Goal: Complete application form

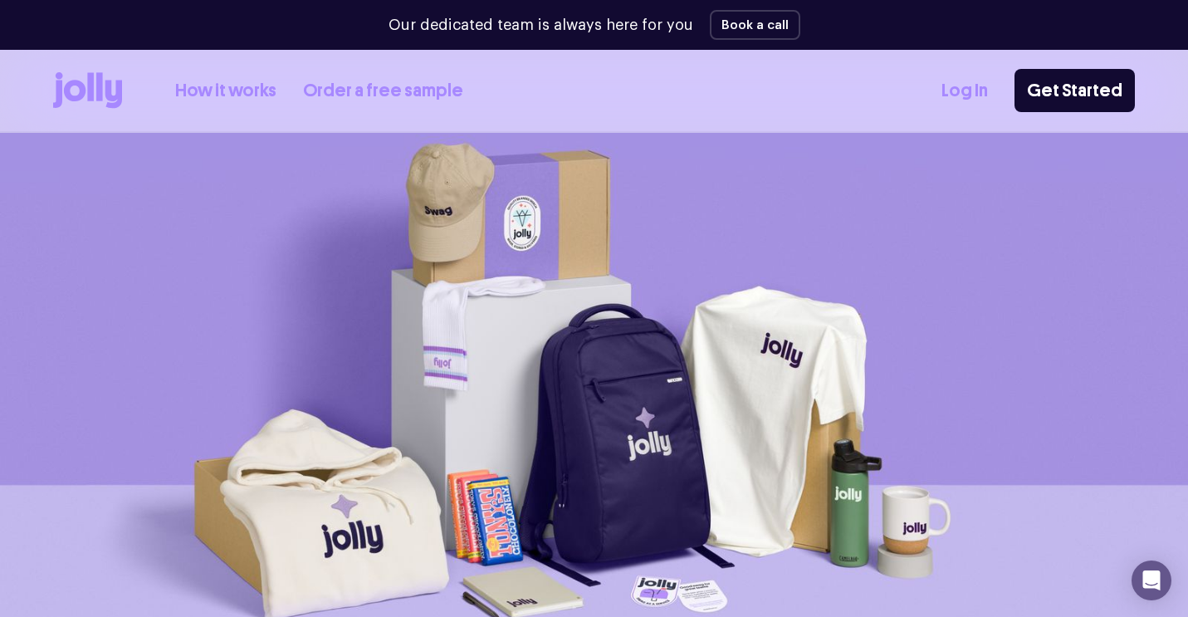
click at [352, 93] on link "Order a free sample" at bounding box center [383, 90] width 160 height 27
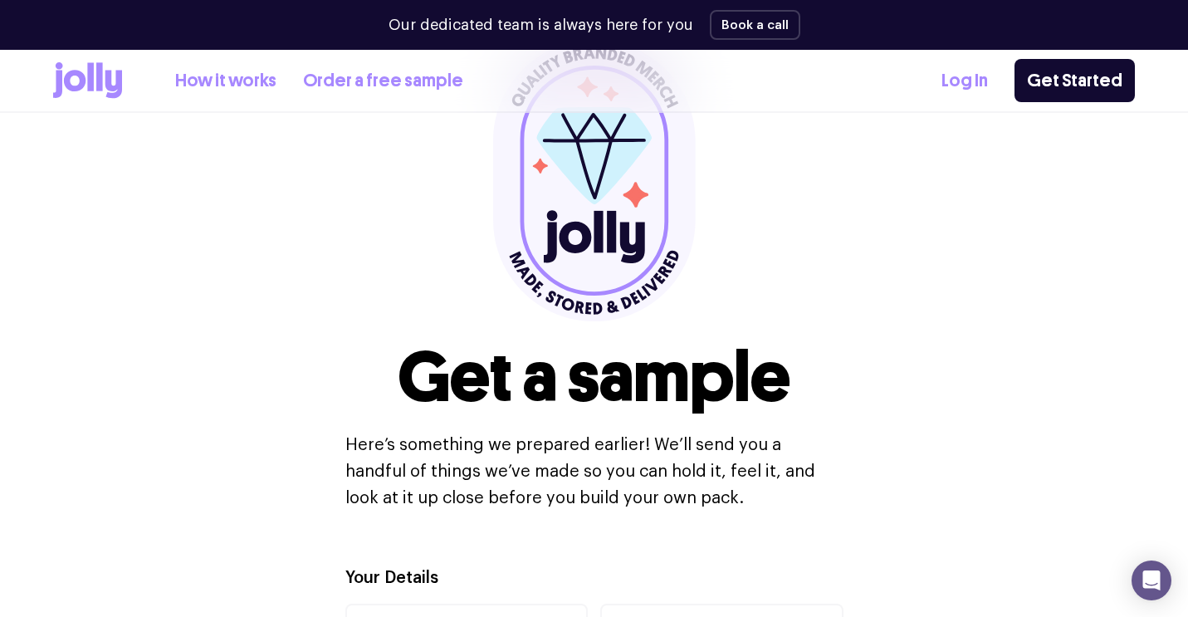
scroll to position [147, 0]
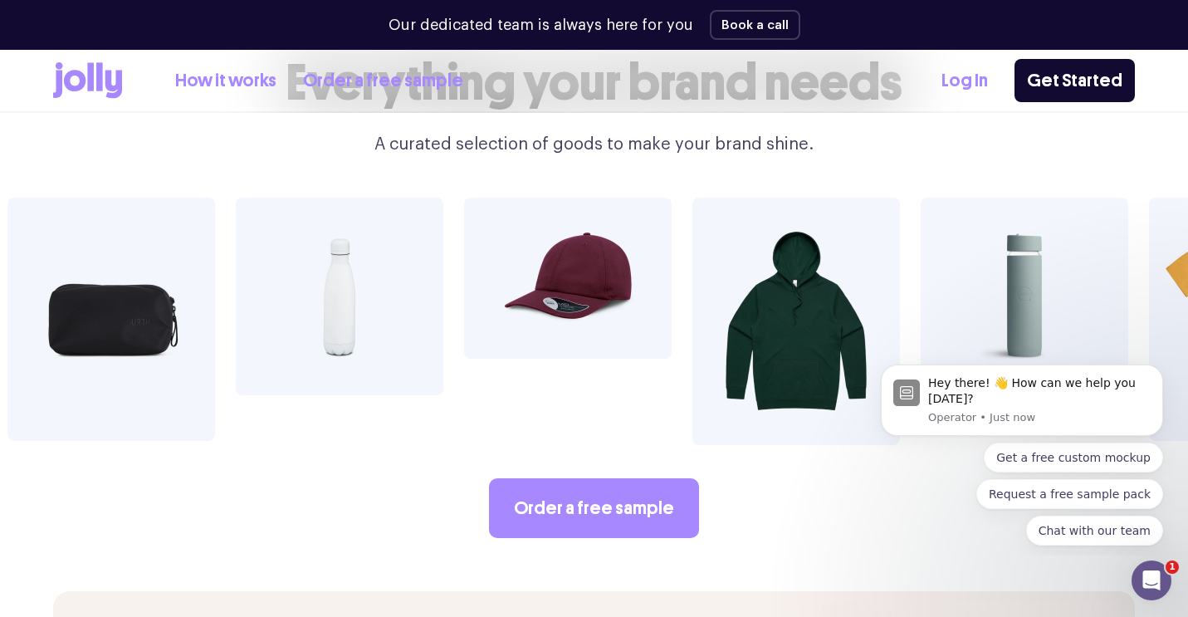
scroll to position [2853, 0]
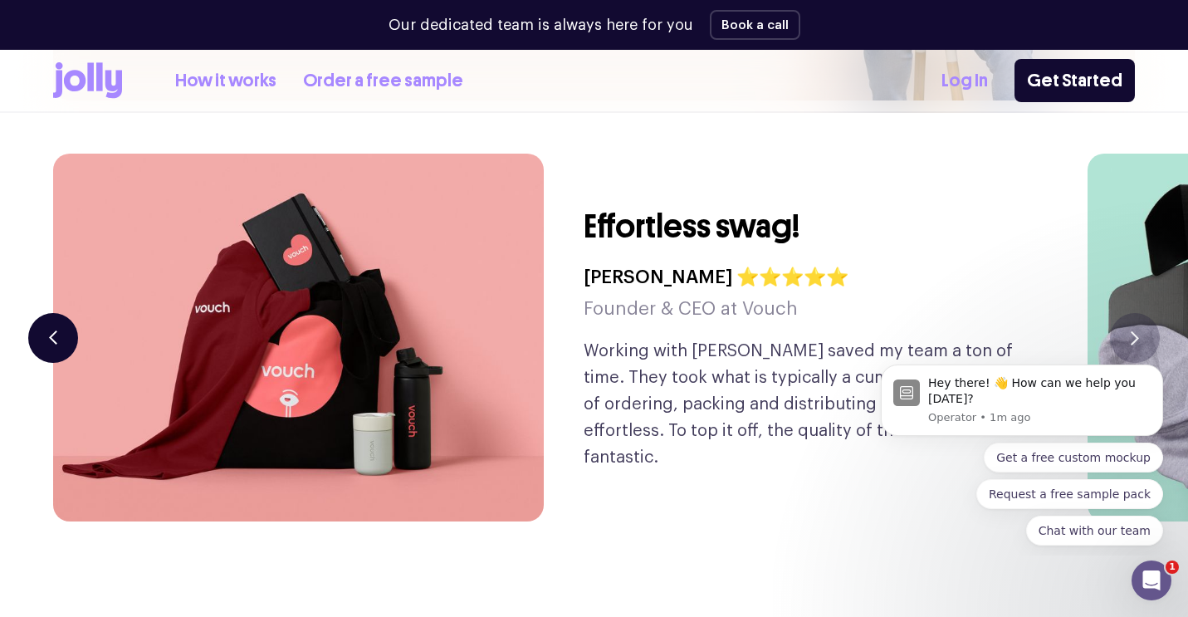
click at [49, 330] on icon "button" at bounding box center [53, 337] width 8 height 14
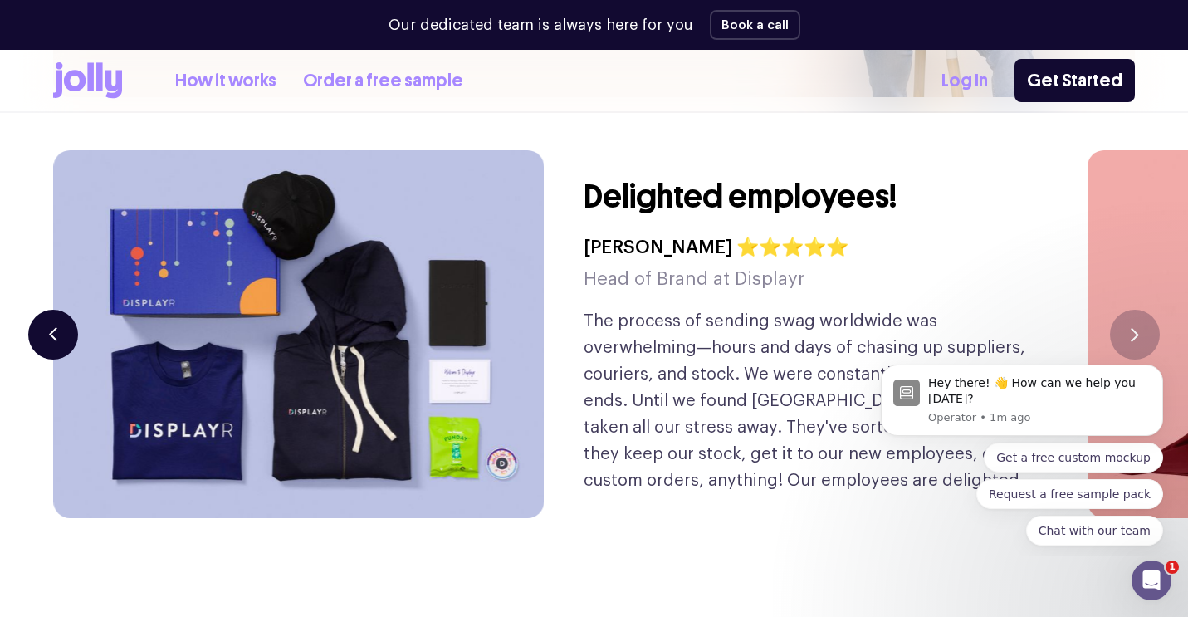
scroll to position [3888, 0]
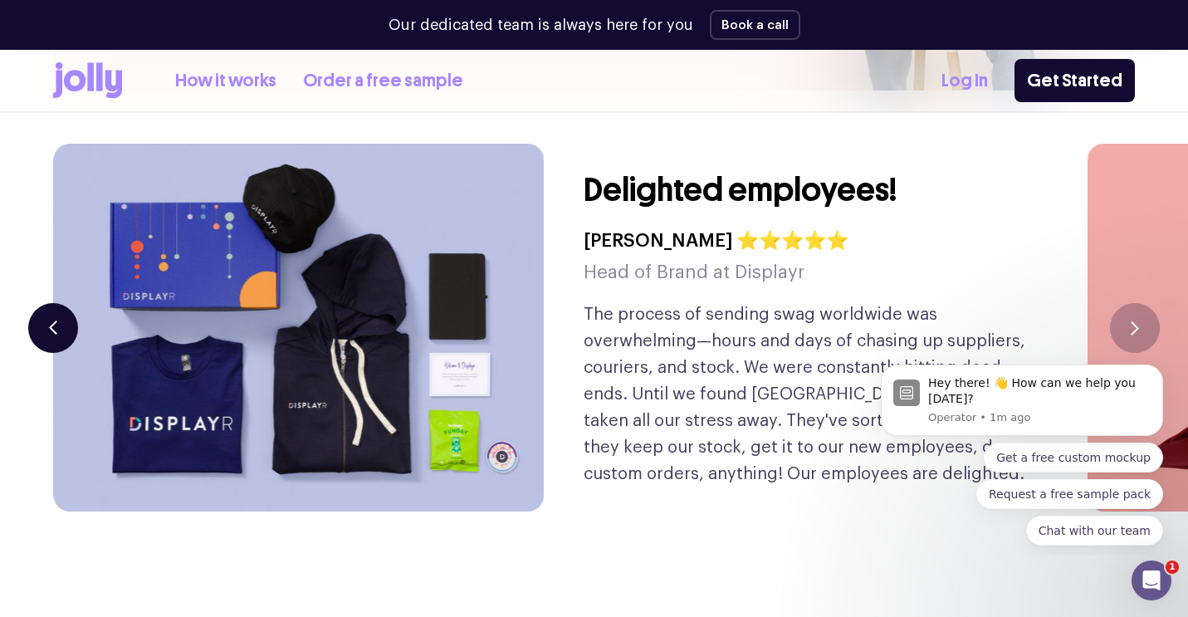
click at [53, 303] on button "button" at bounding box center [53, 328] width 50 height 50
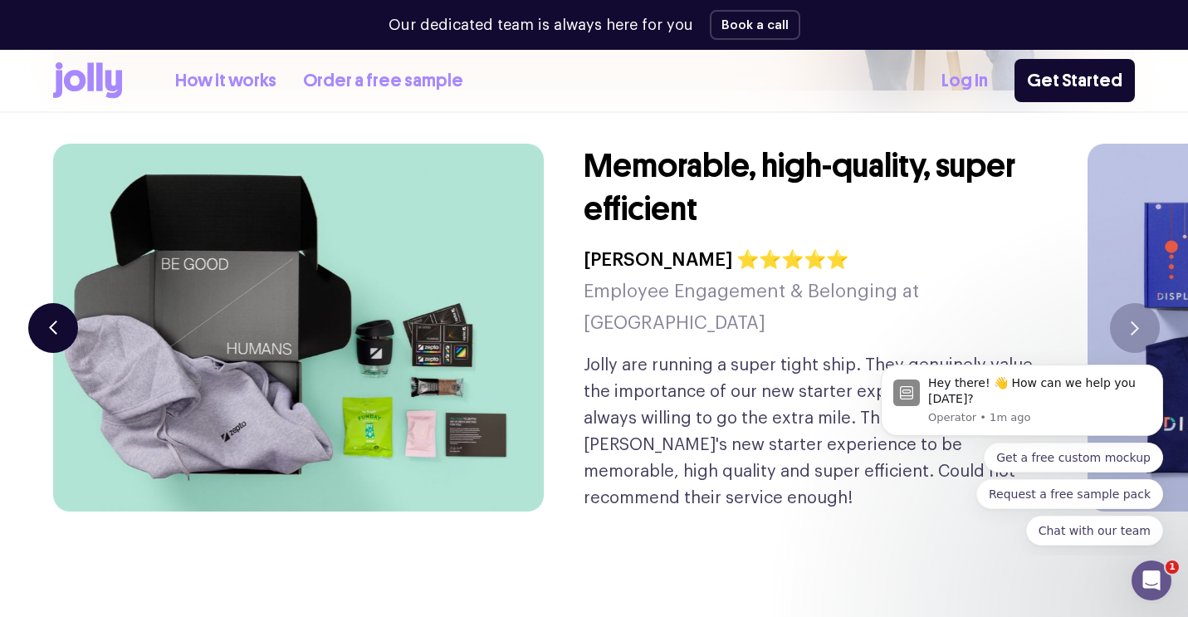
click at [52, 303] on button "button" at bounding box center [53, 328] width 50 height 50
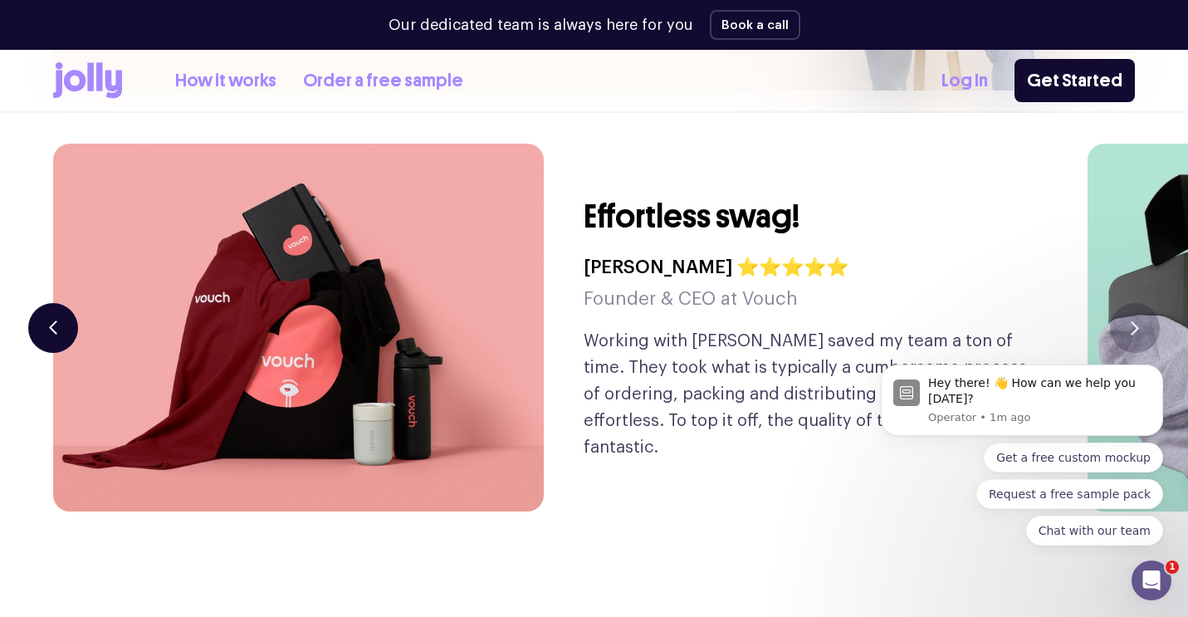
click at [52, 303] on button "button" at bounding box center [53, 328] width 50 height 50
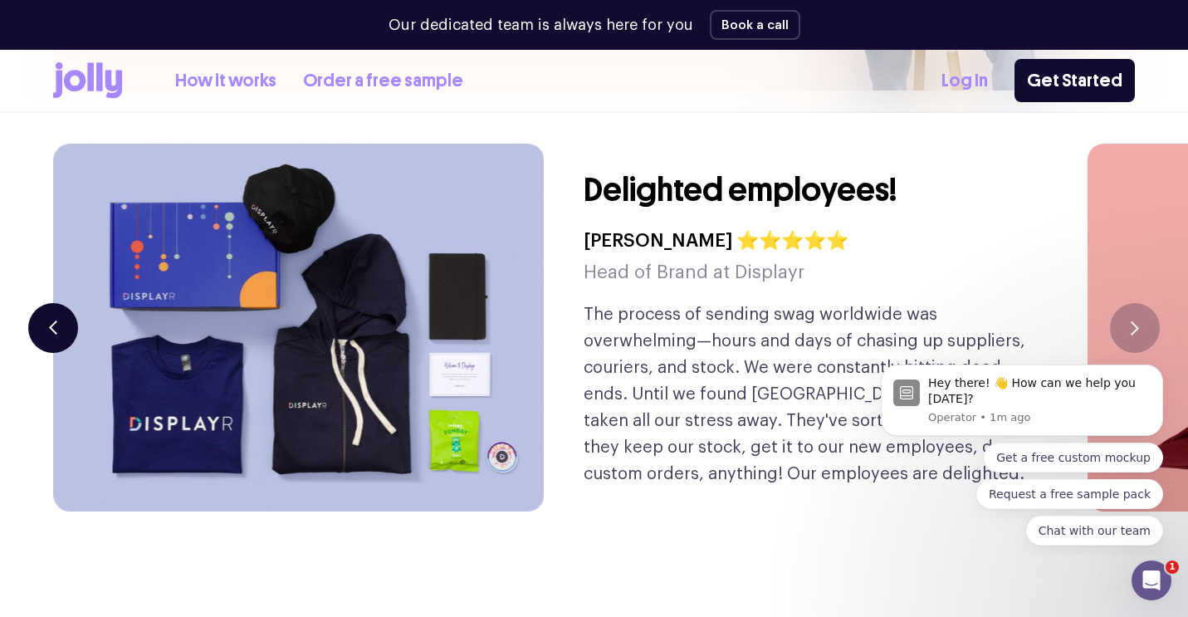
click at [52, 303] on button "button" at bounding box center [53, 328] width 50 height 50
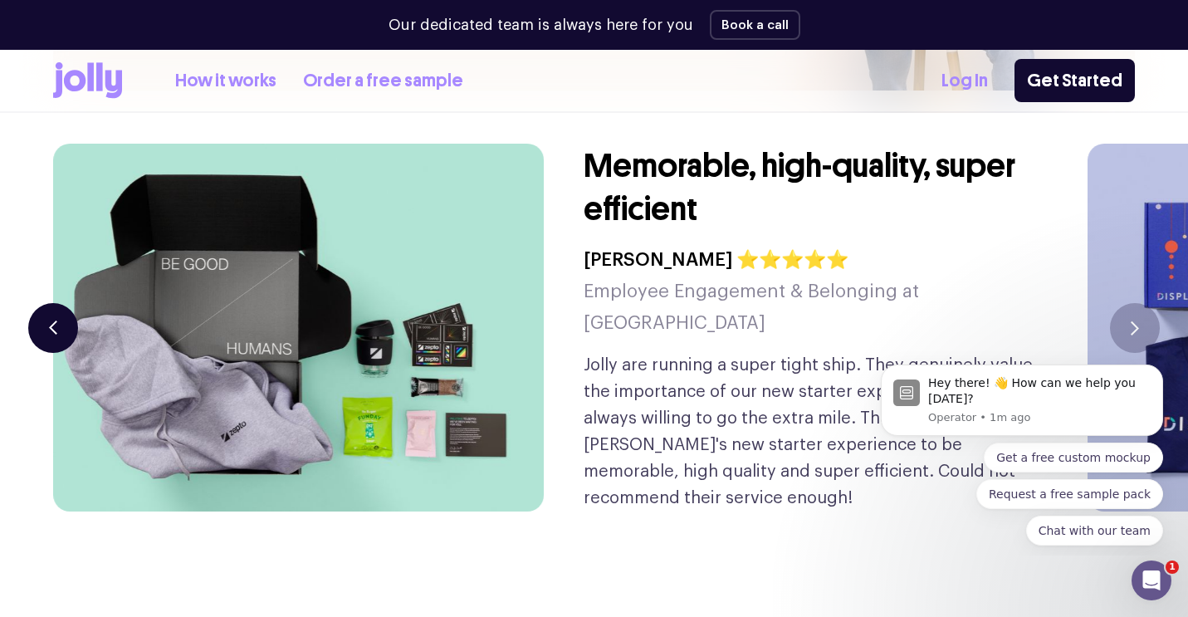
click at [52, 303] on button "button" at bounding box center [53, 328] width 50 height 50
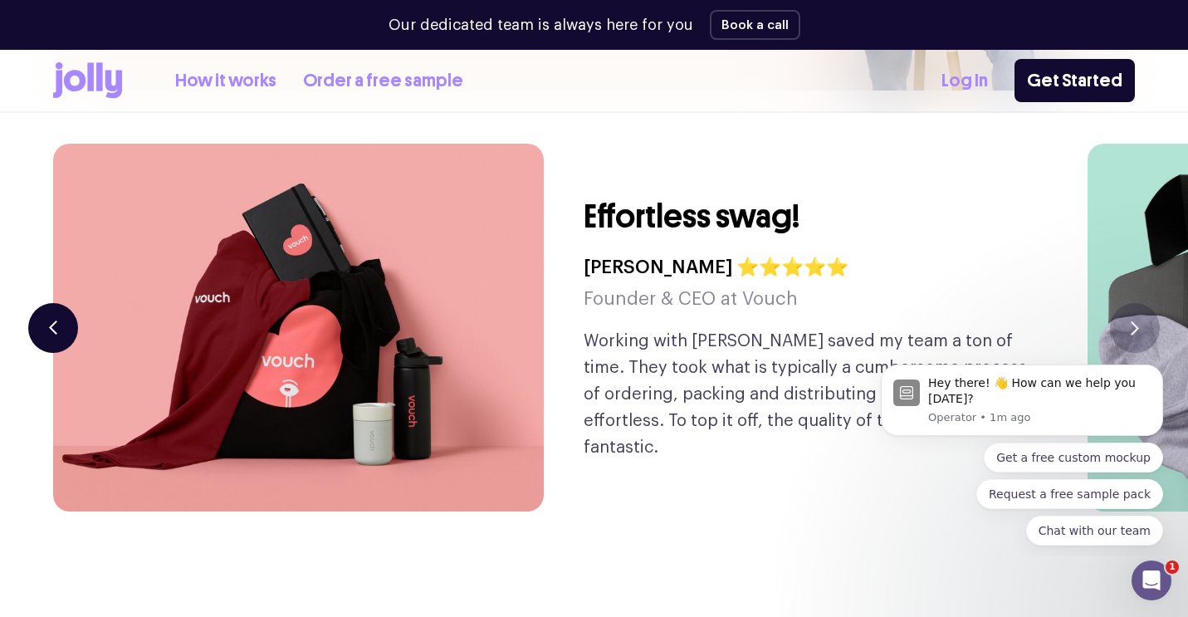
click at [52, 303] on button "button" at bounding box center [53, 328] width 50 height 50
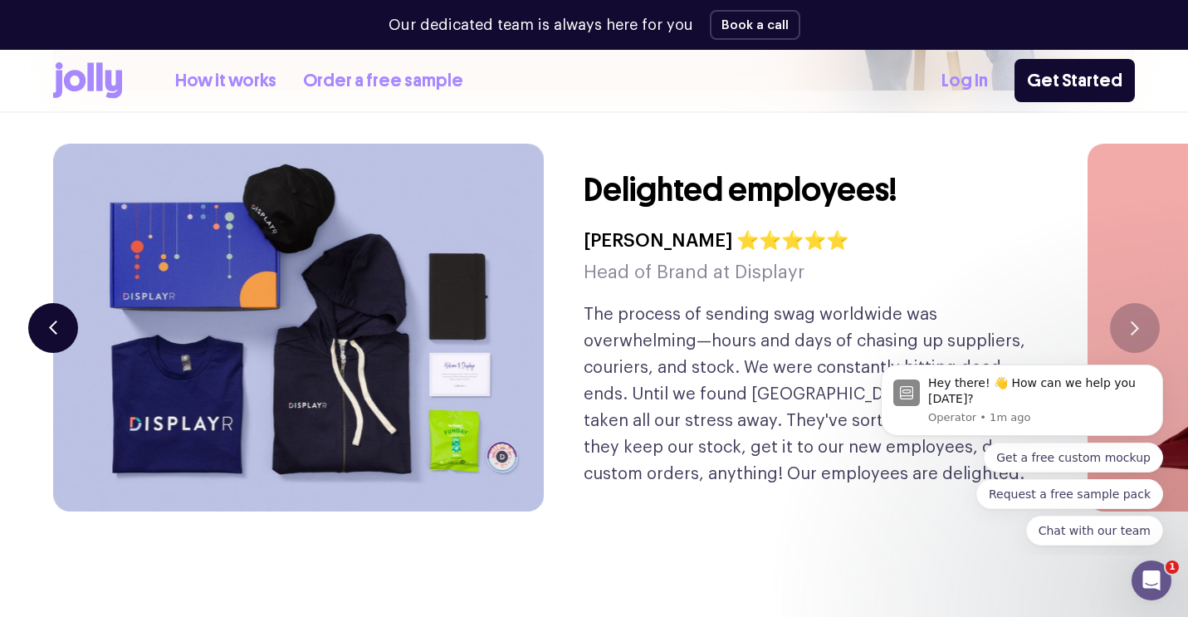
click at [52, 303] on button "button" at bounding box center [53, 328] width 50 height 50
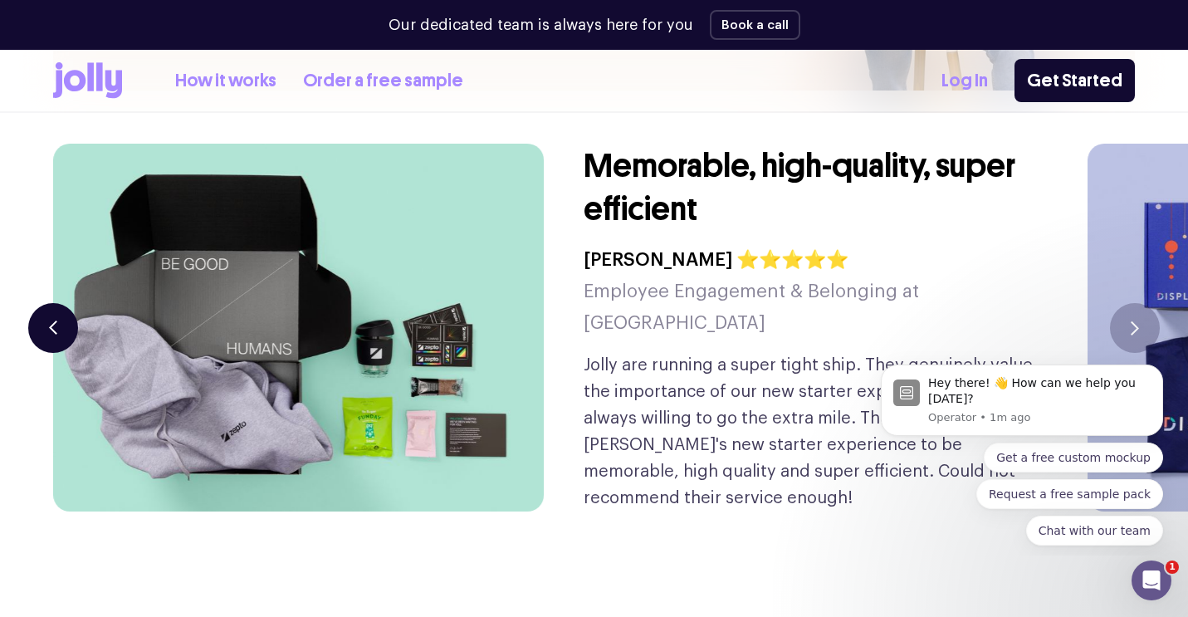
click at [52, 303] on button "button" at bounding box center [53, 328] width 50 height 50
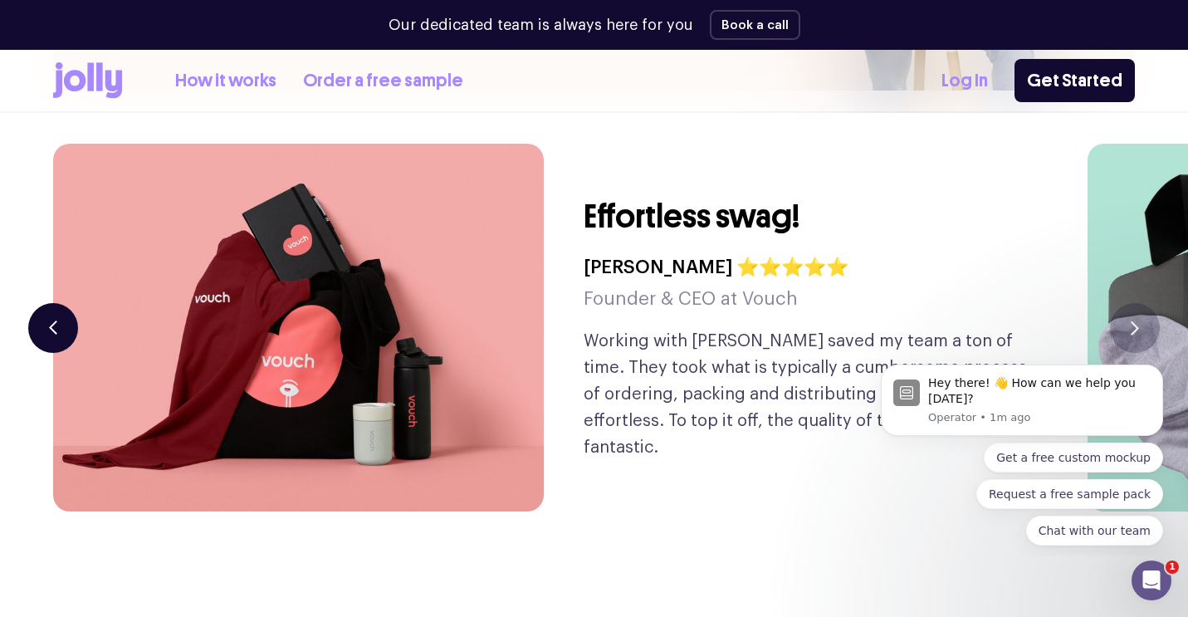
click at [52, 303] on button "button" at bounding box center [53, 328] width 50 height 50
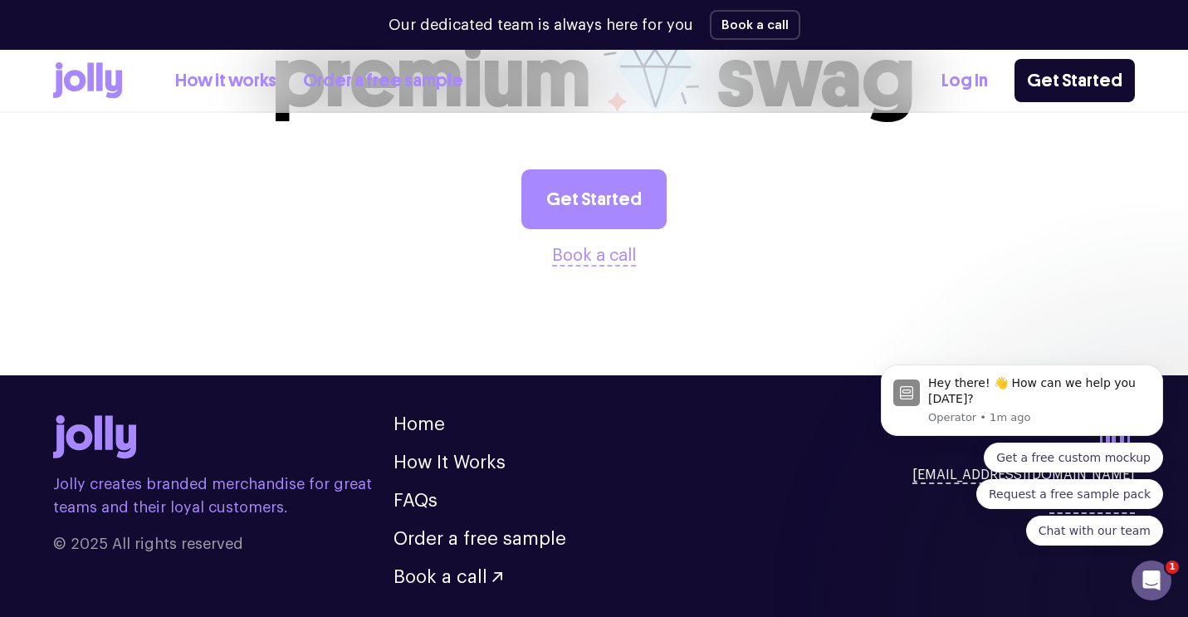
scroll to position [4610, 0]
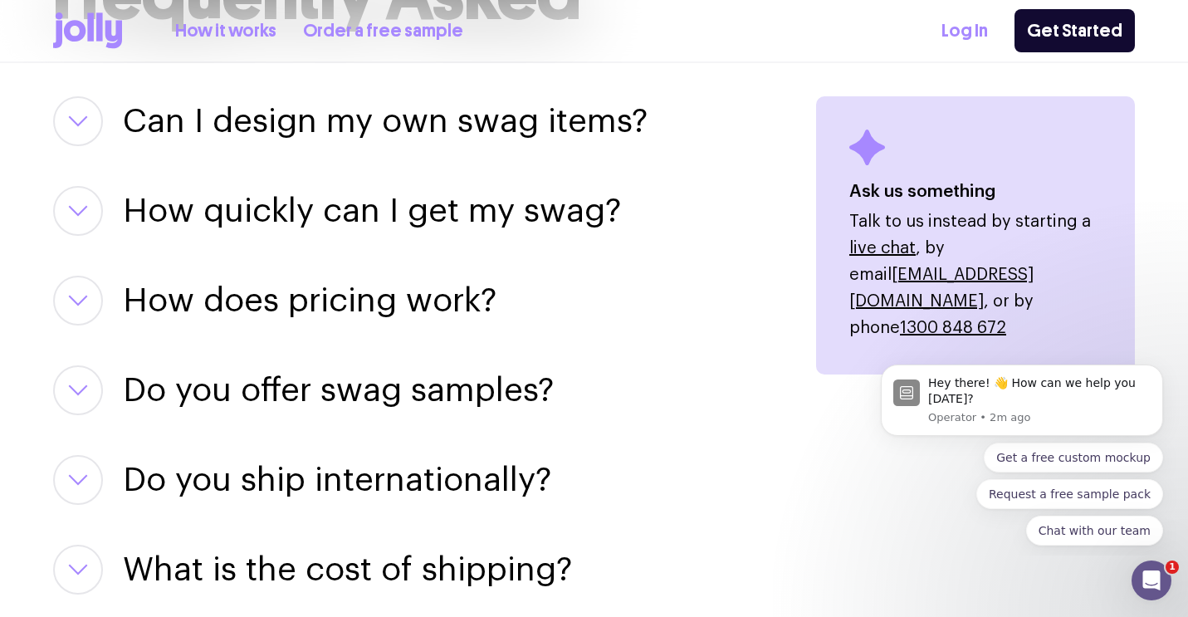
click at [508, 123] on h3 "Can I design my own swag items?" at bounding box center [385, 121] width 525 height 50
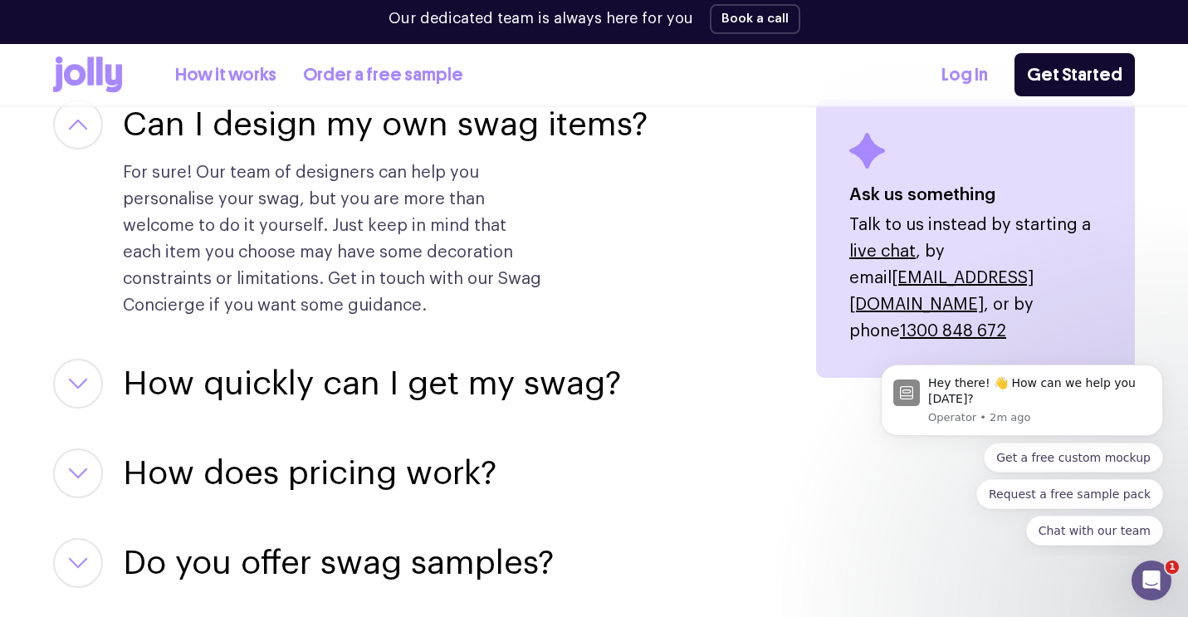
scroll to position [2182, 0]
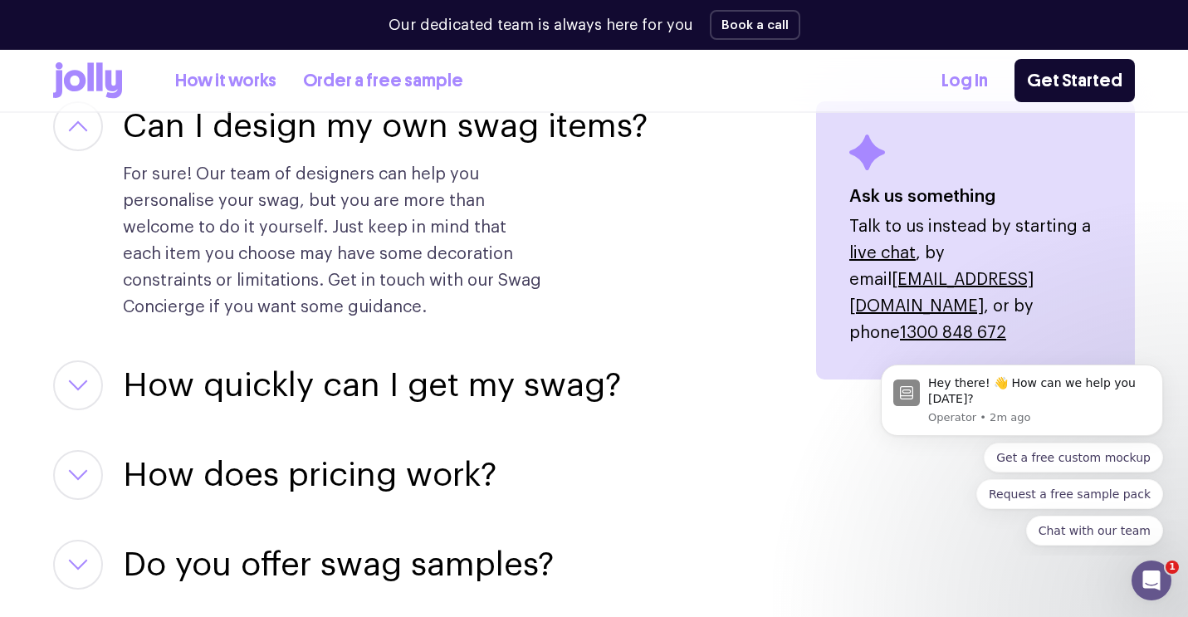
click at [68, 125] on icon "button" at bounding box center [78, 126] width 20 height 12
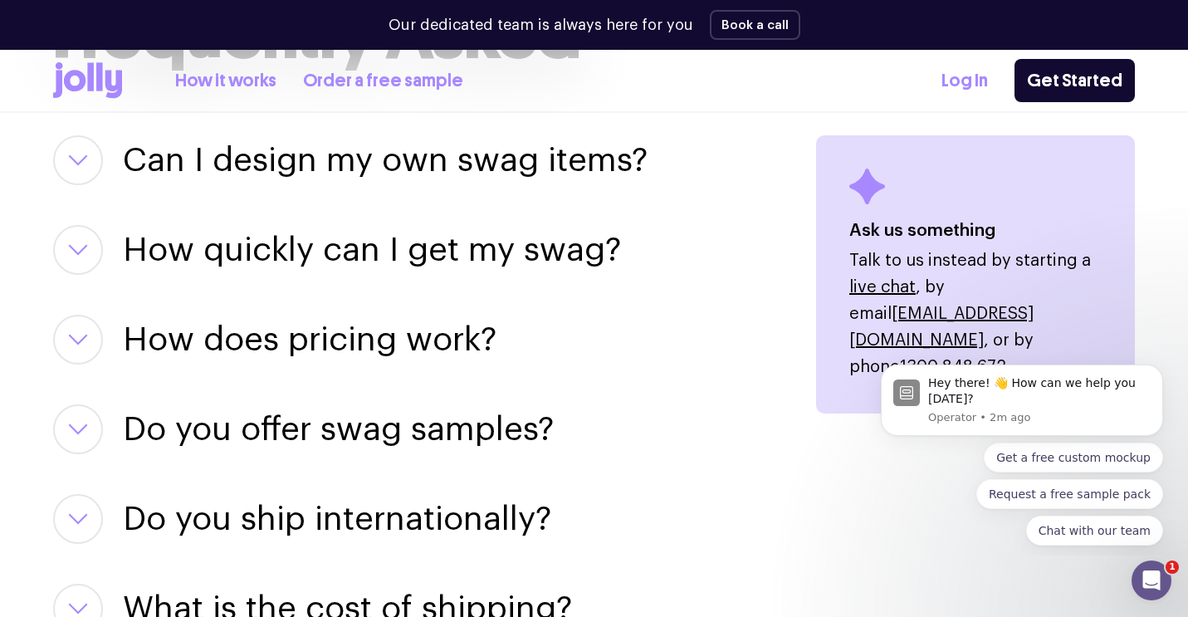
scroll to position [2146, 0]
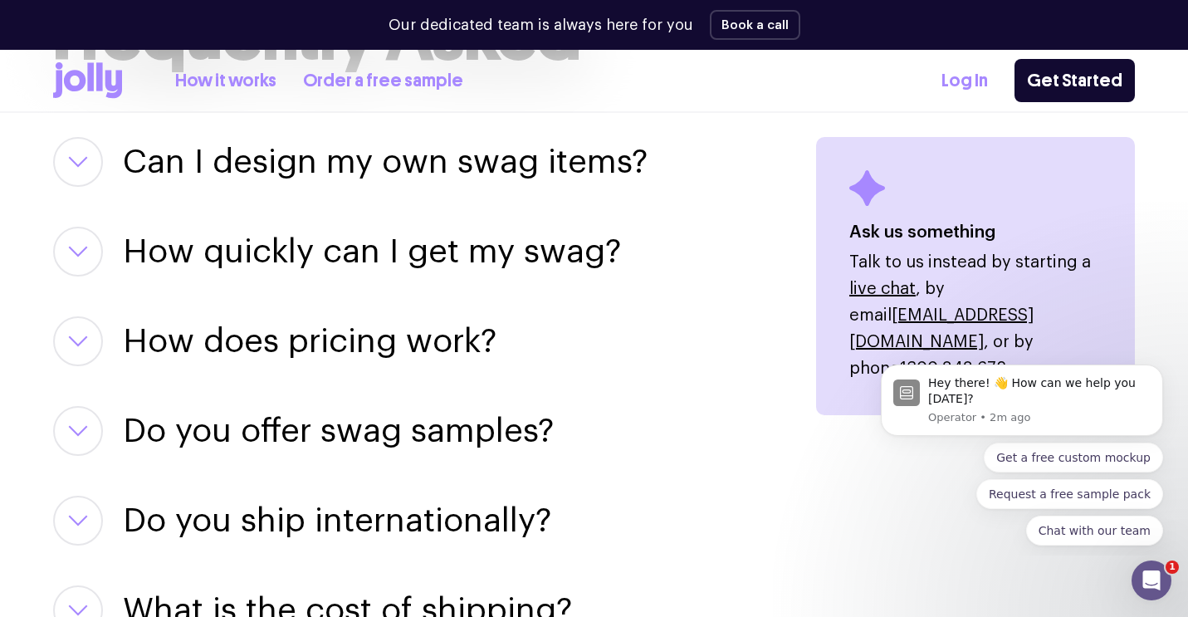
click at [85, 257] on icon "button" at bounding box center [78, 252] width 20 height 12
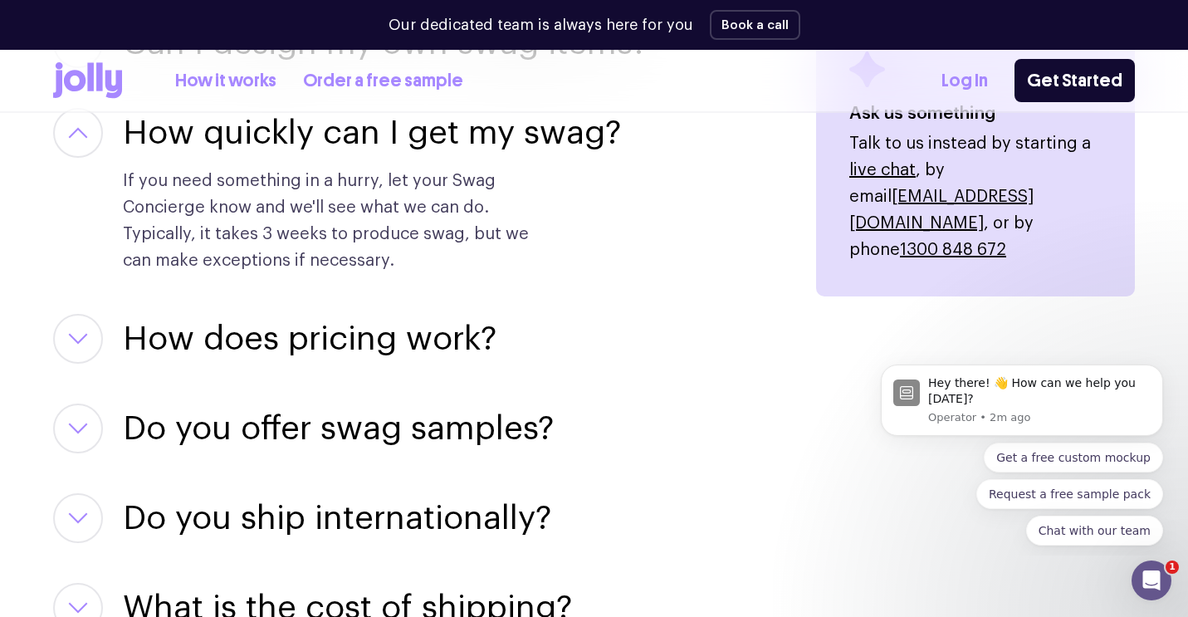
scroll to position [2271, 0]
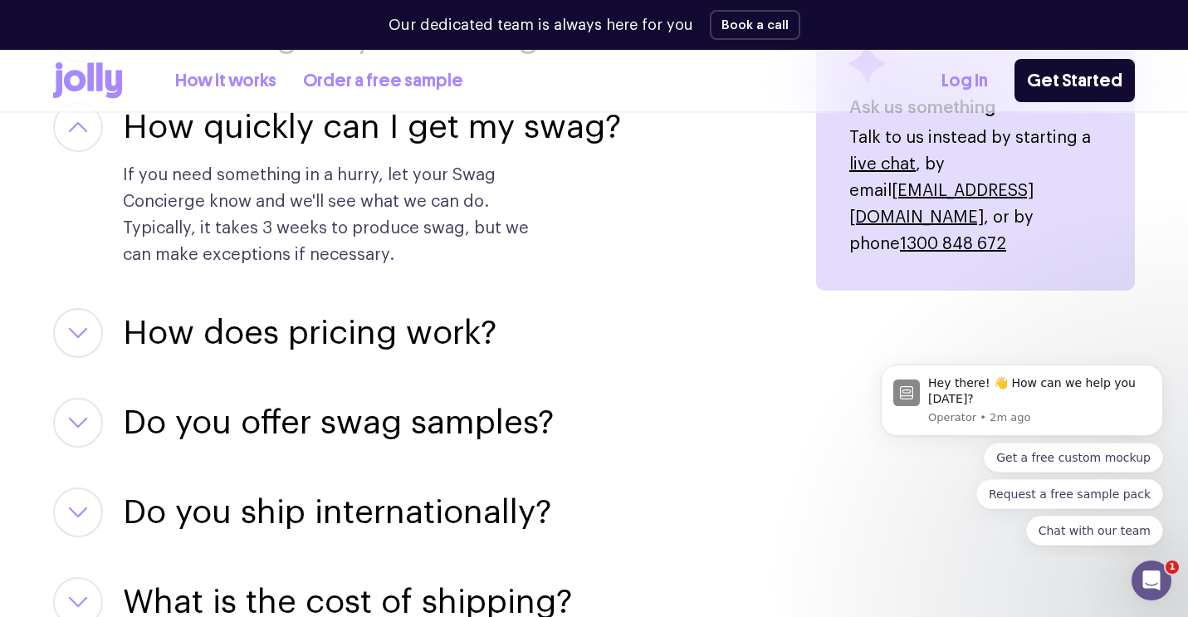
click at [71, 335] on icon "button" at bounding box center [78, 333] width 20 height 12
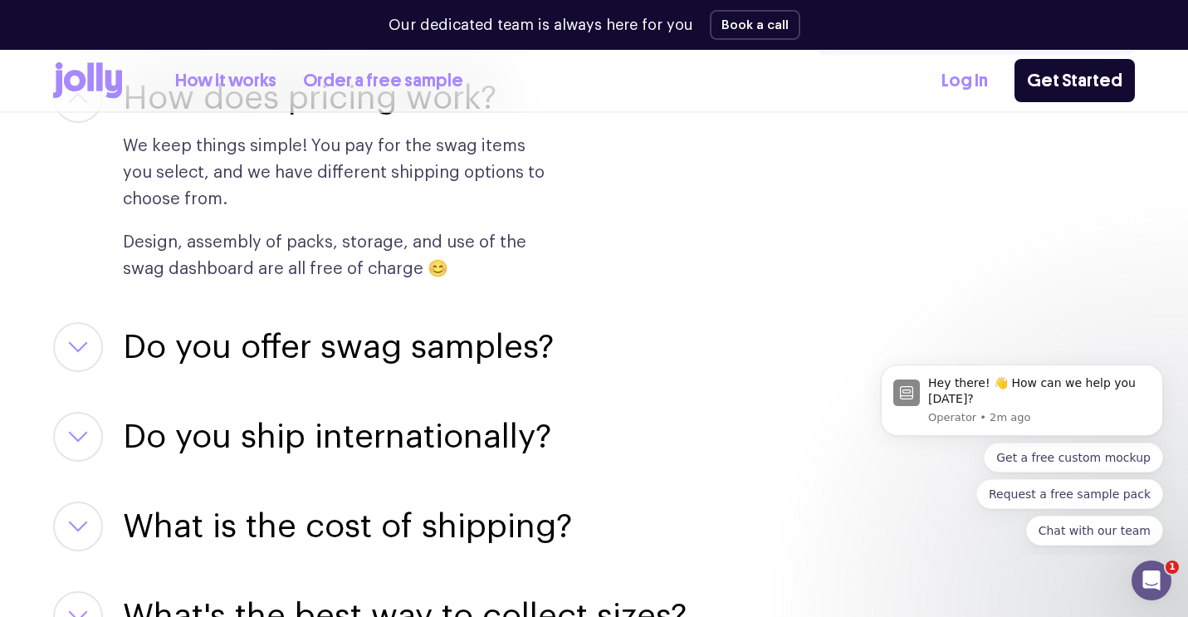
scroll to position [2499, 0]
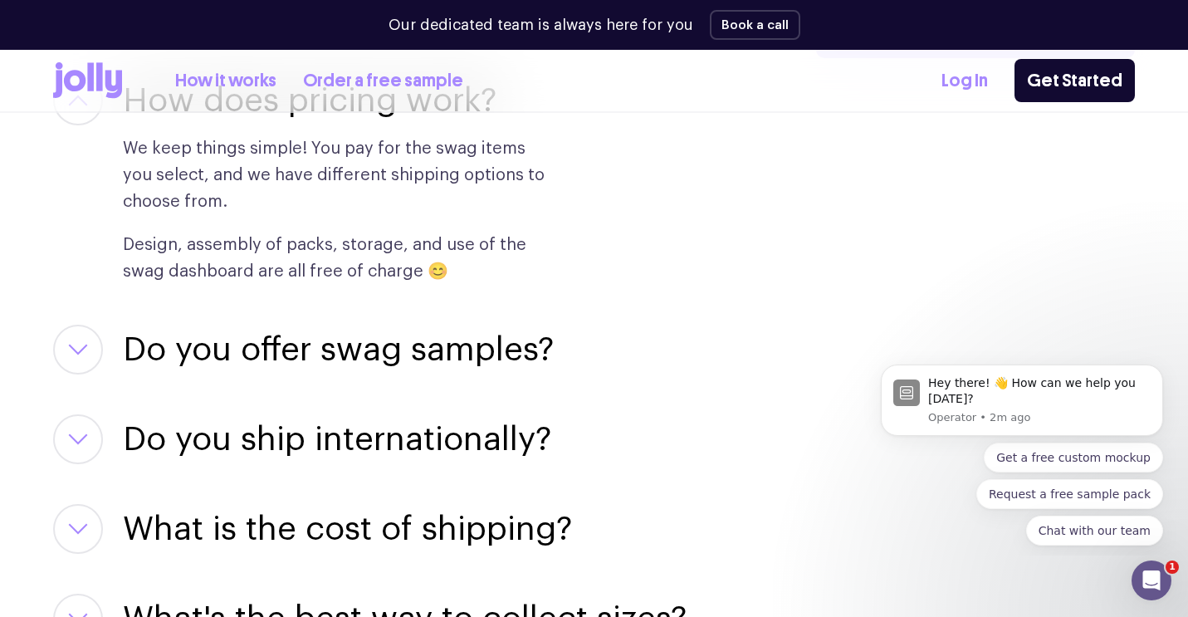
click at [68, 348] on icon "button" at bounding box center [78, 350] width 20 height 12
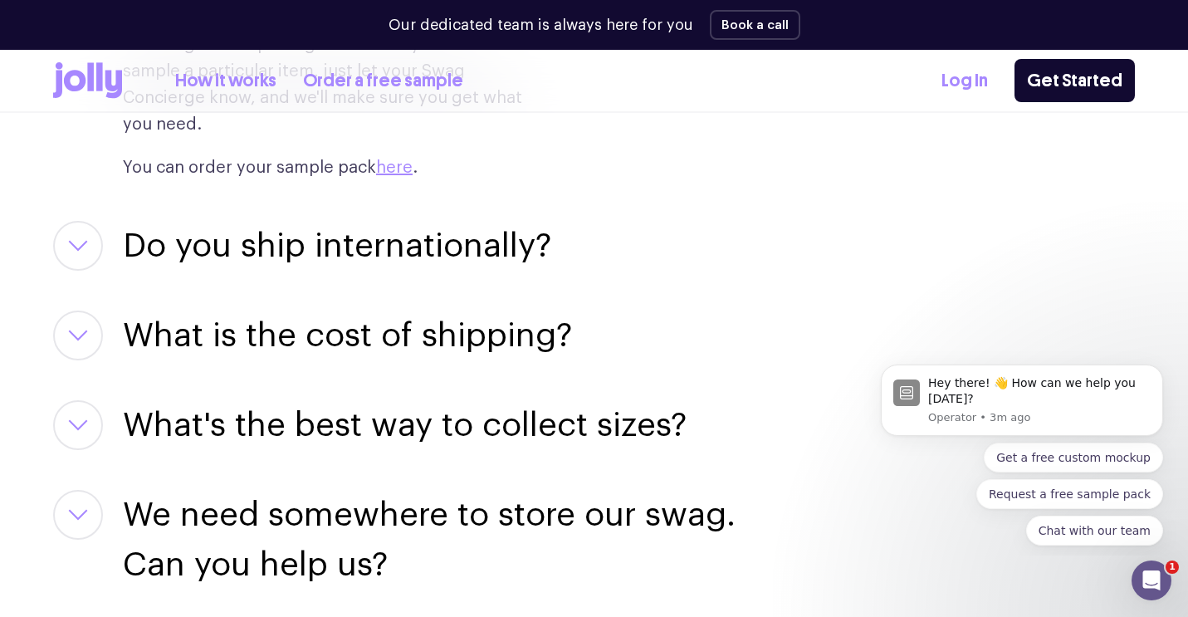
scroll to position [2920, 0]
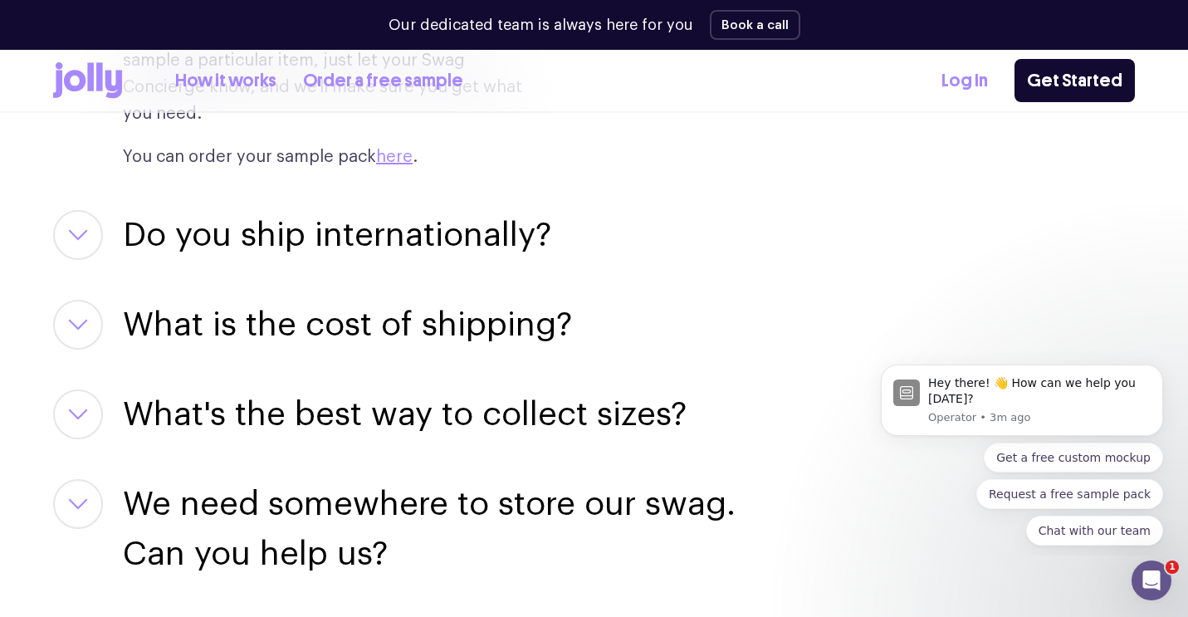
click at [288, 300] on h3 "What is the cost of shipping?" at bounding box center [347, 325] width 449 height 50
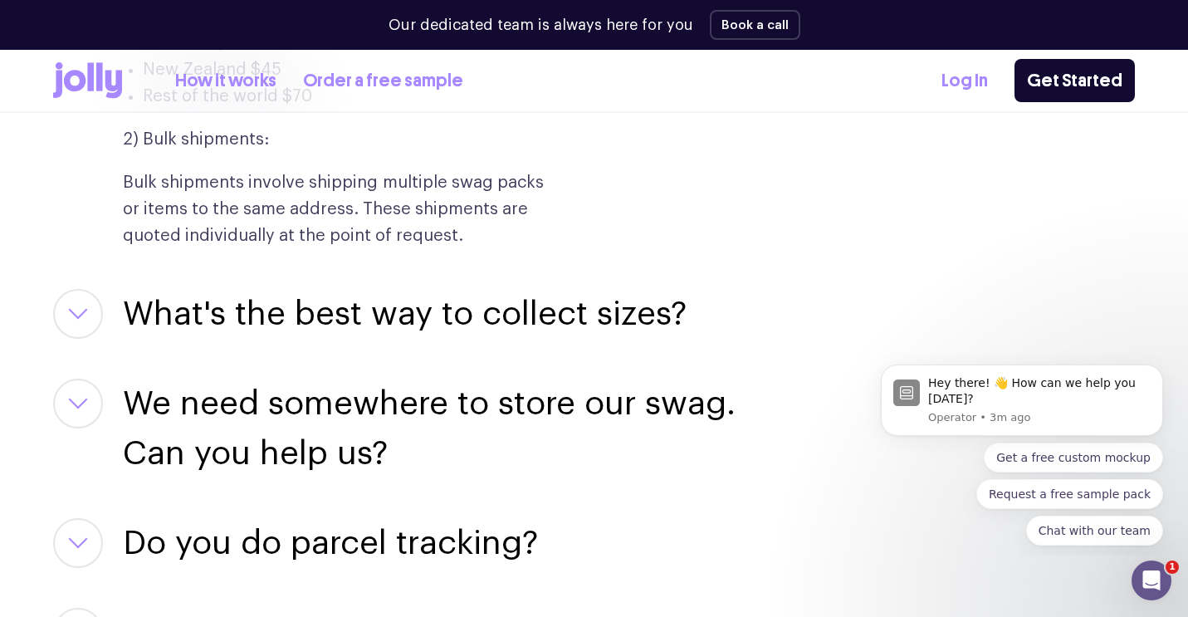
scroll to position [3296, 0]
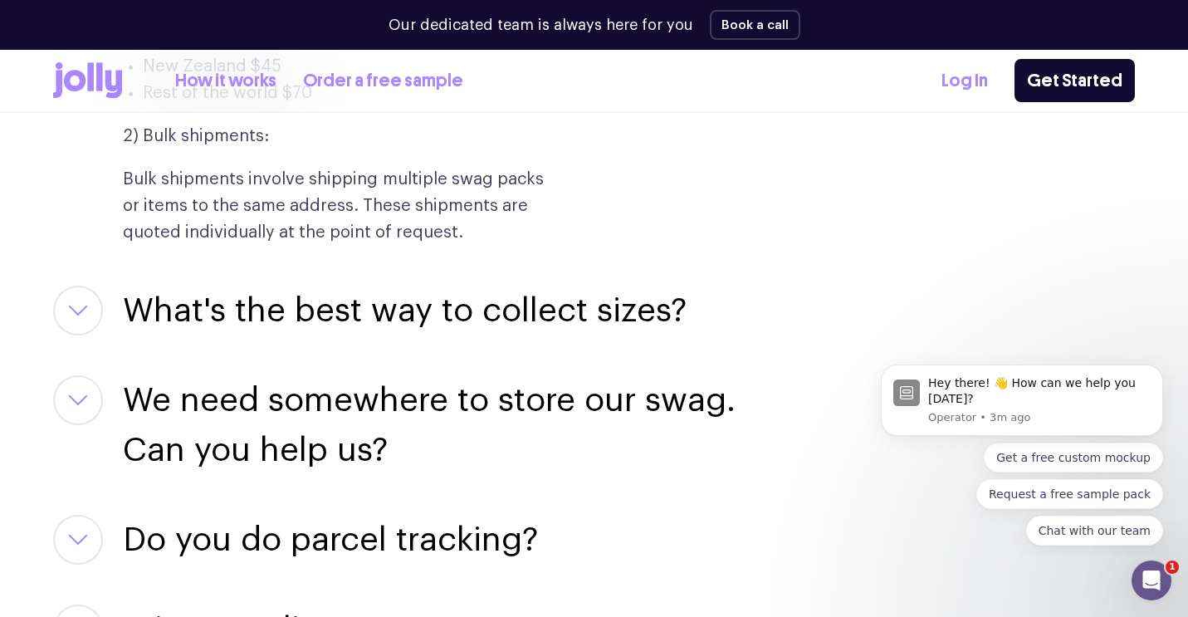
click at [527, 290] on h3 "What's the best way to collect sizes?" at bounding box center [405, 311] width 564 height 50
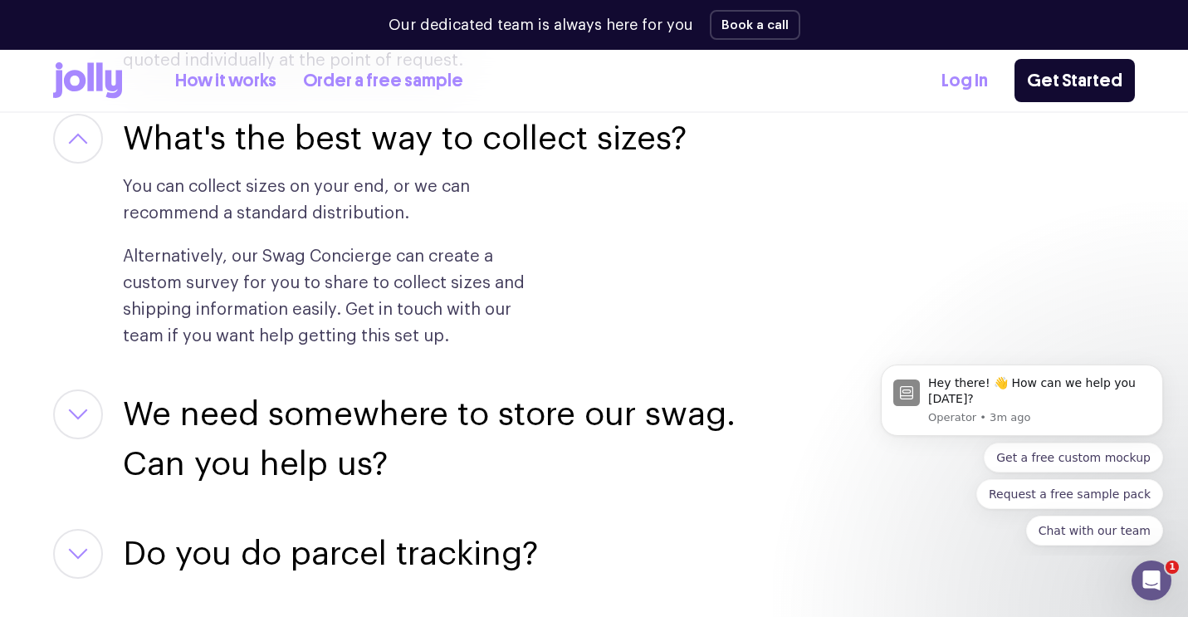
scroll to position [3469, 0]
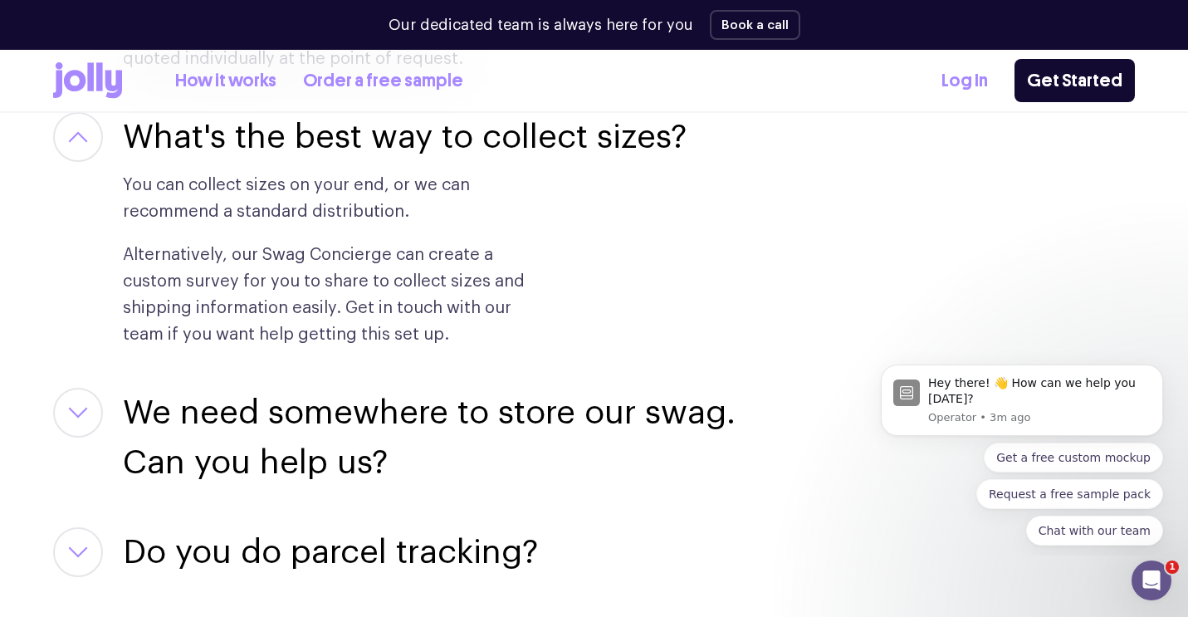
click at [426, 388] on h3 "We need somewhere to store our swag. Can you help us?" at bounding box center [449, 438] width 653 height 100
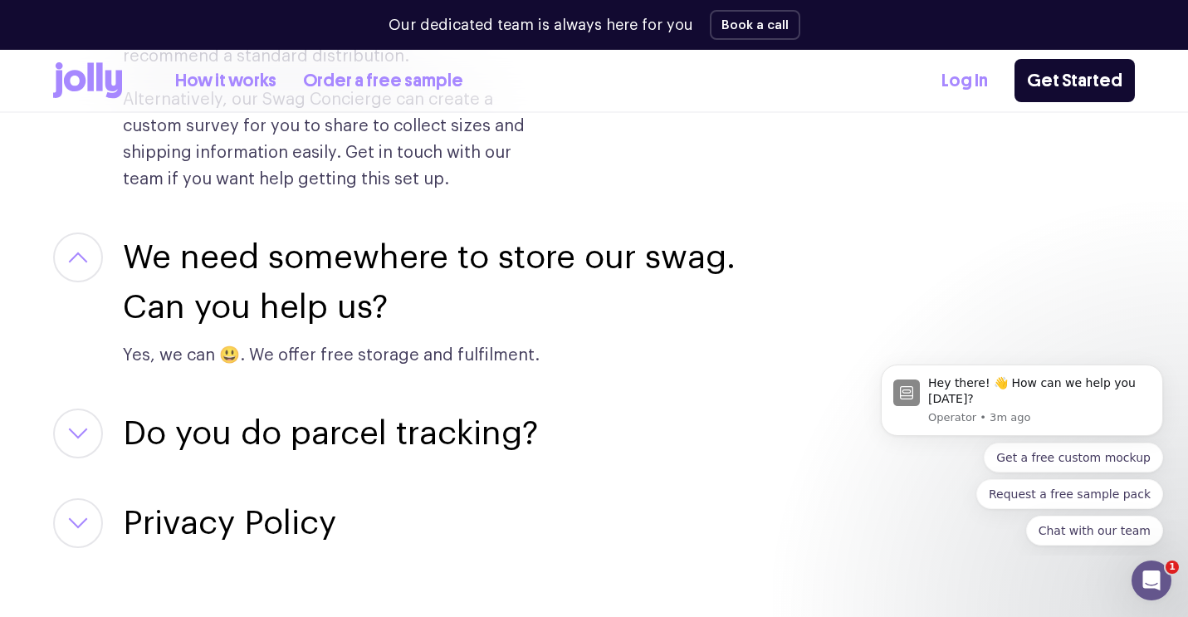
scroll to position [3628, 0]
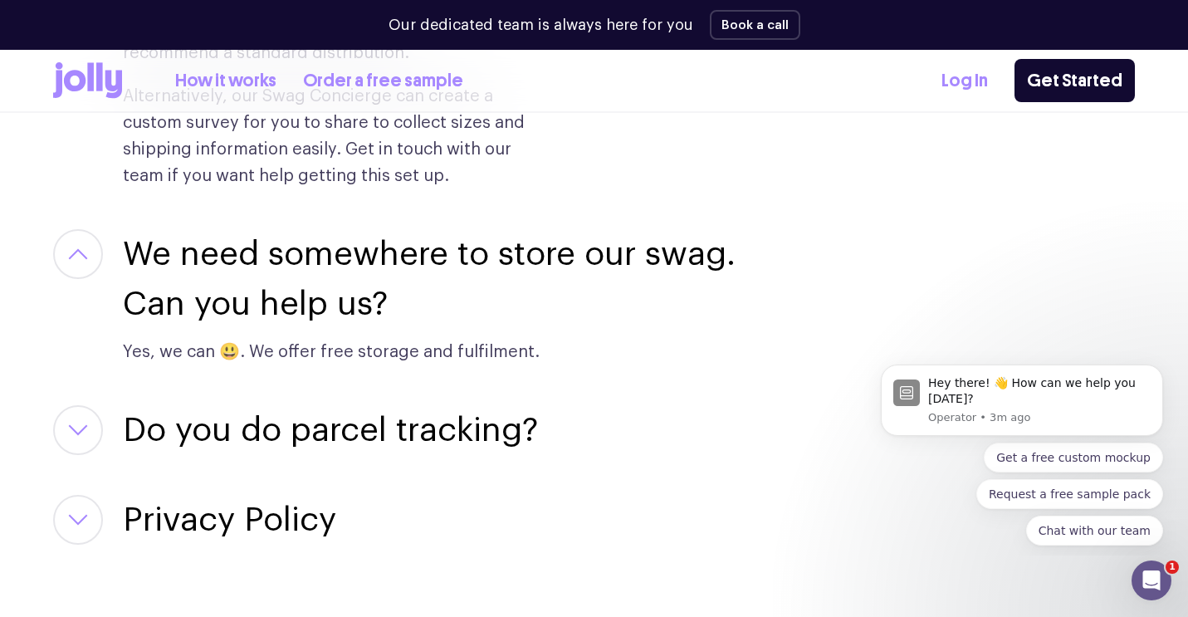
click at [342, 405] on h3 "Do you do parcel tracking?" at bounding box center [330, 430] width 415 height 50
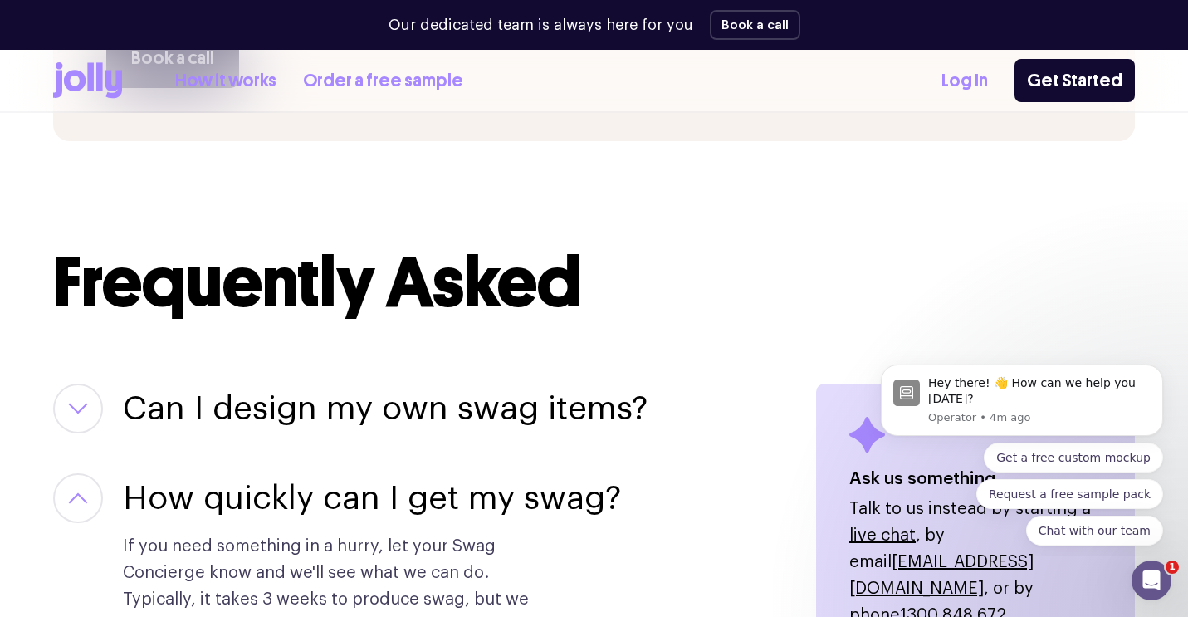
scroll to position [1890, 0]
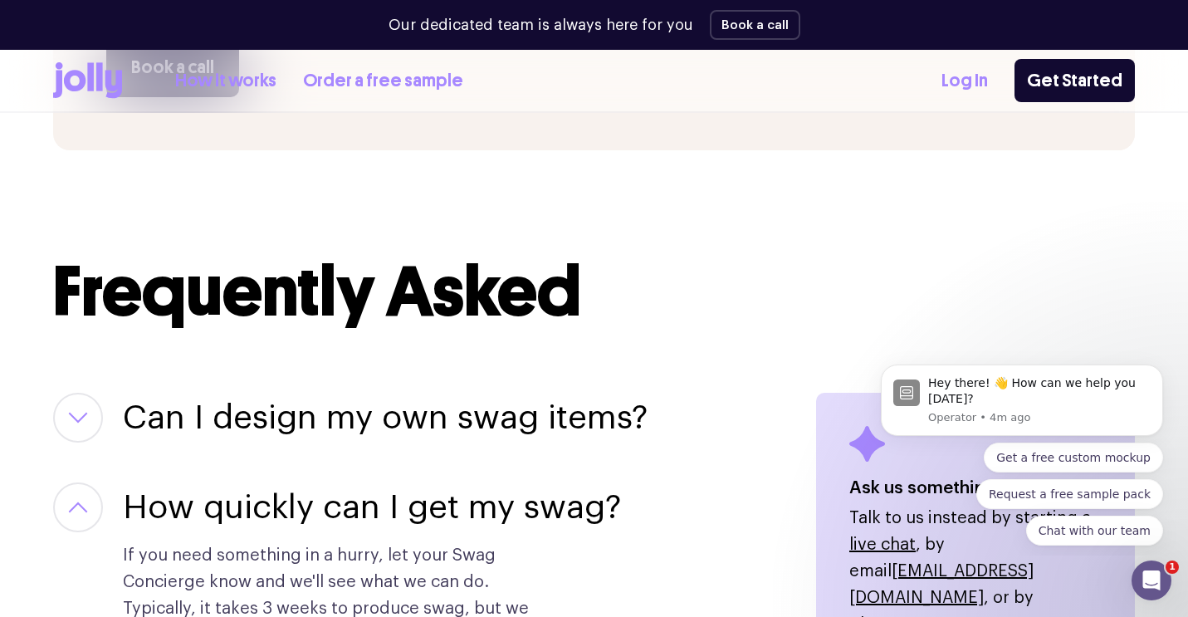
click at [72, 412] on icon "button" at bounding box center [78, 418] width 20 height 12
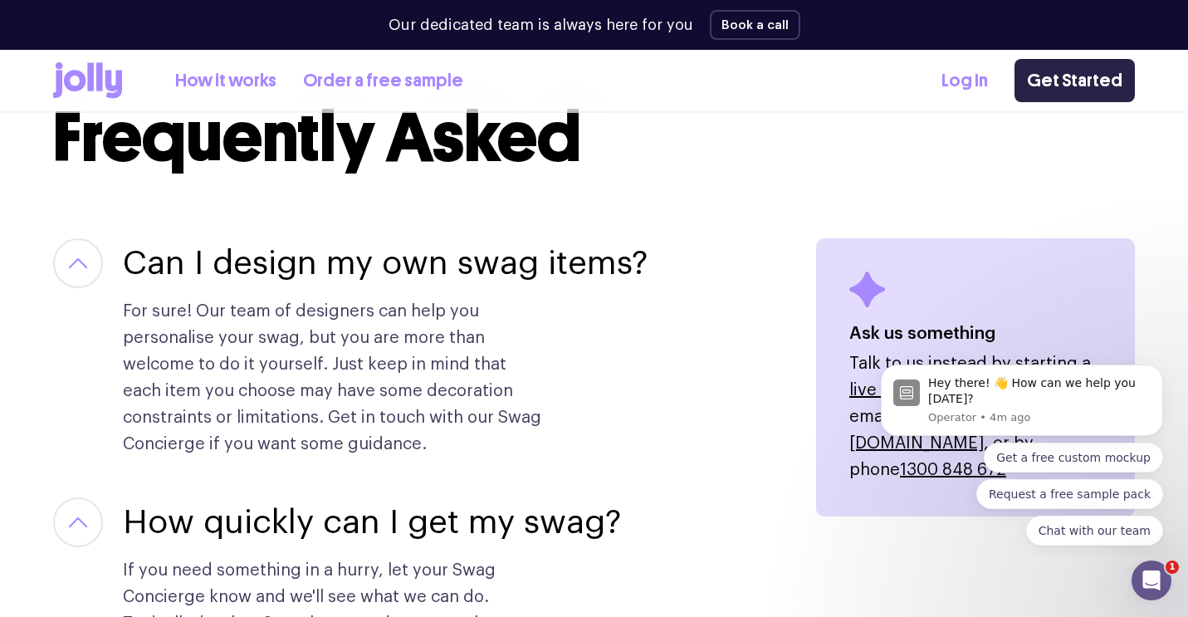
scroll to position [2042, 0]
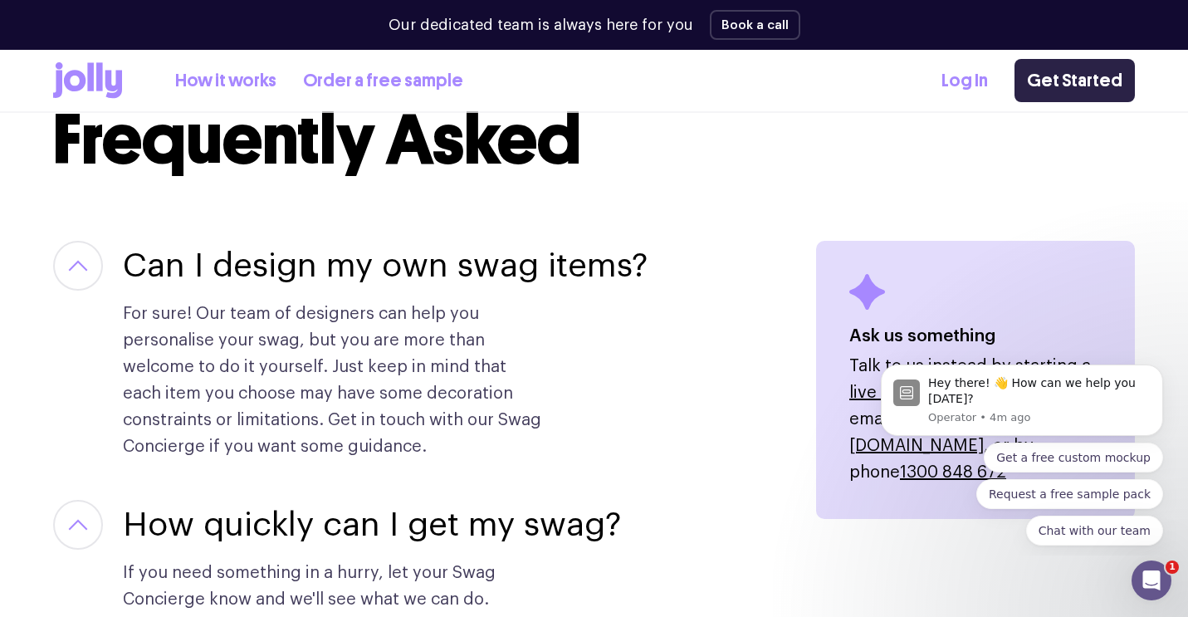
click at [1060, 79] on link "Get Started" at bounding box center [1075, 80] width 120 height 43
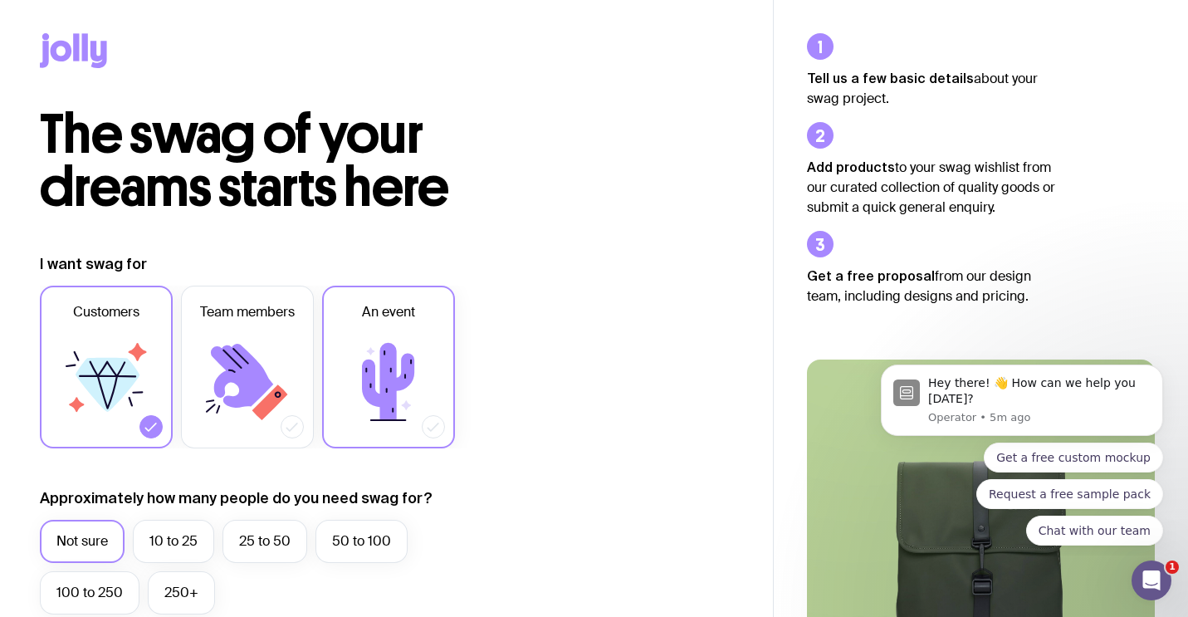
click at [426, 323] on label "An event" at bounding box center [388, 367] width 133 height 163
click at [0, 0] on input "An event" at bounding box center [0, 0] width 0 height 0
click at [155, 332] on label "Customers" at bounding box center [106, 367] width 133 height 163
click at [0, 0] on input "Customers" at bounding box center [0, 0] width 0 height 0
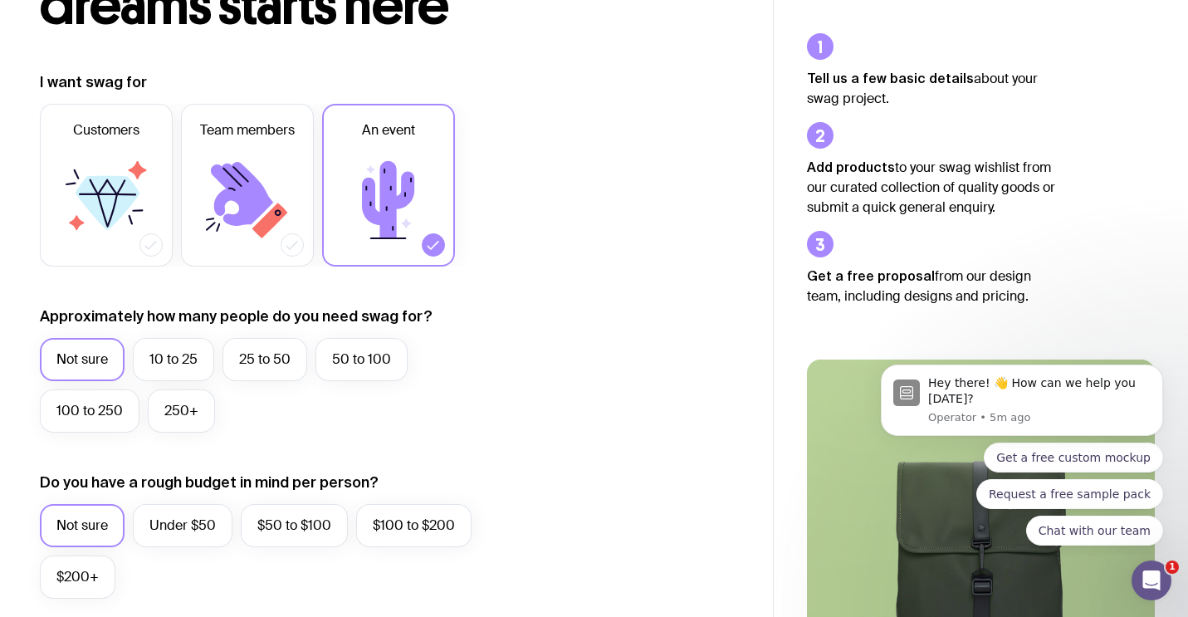
scroll to position [183, 0]
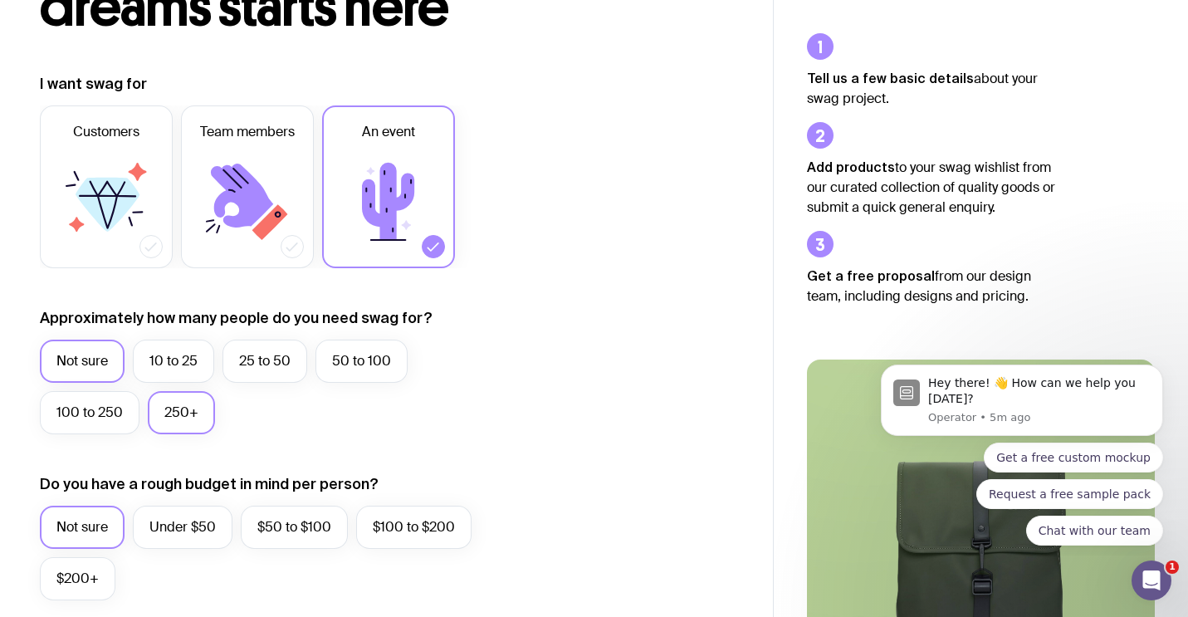
click at [185, 402] on label "250+" at bounding box center [181, 412] width 67 height 43
click at [0, 0] on input "250+" at bounding box center [0, 0] width 0 height 0
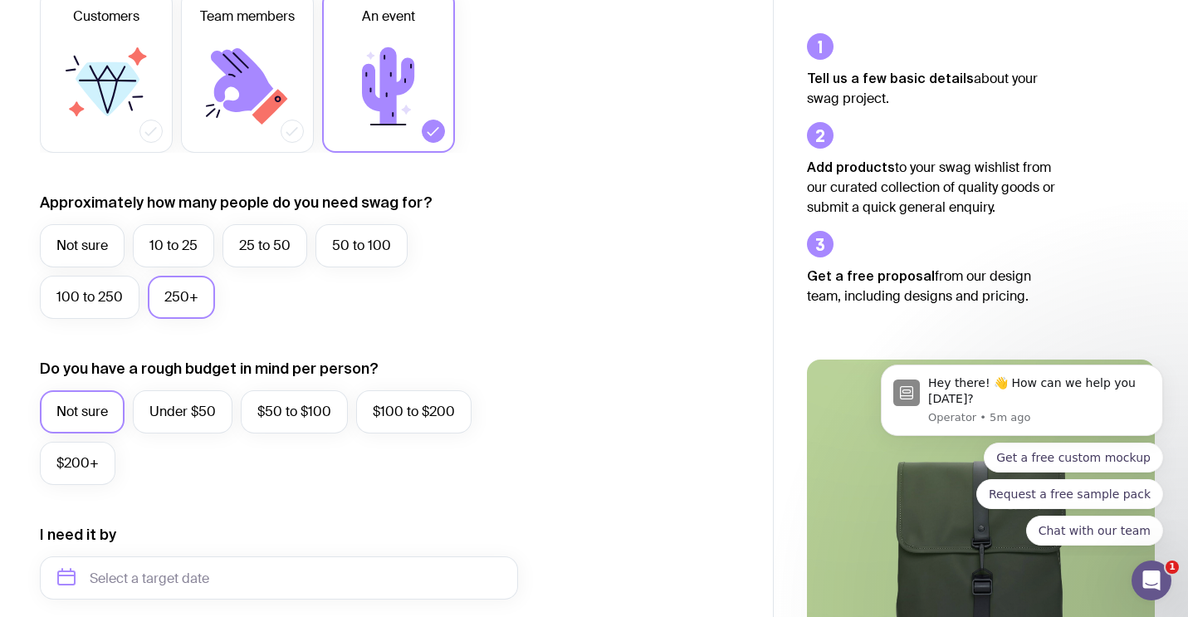
scroll to position [297, 0]
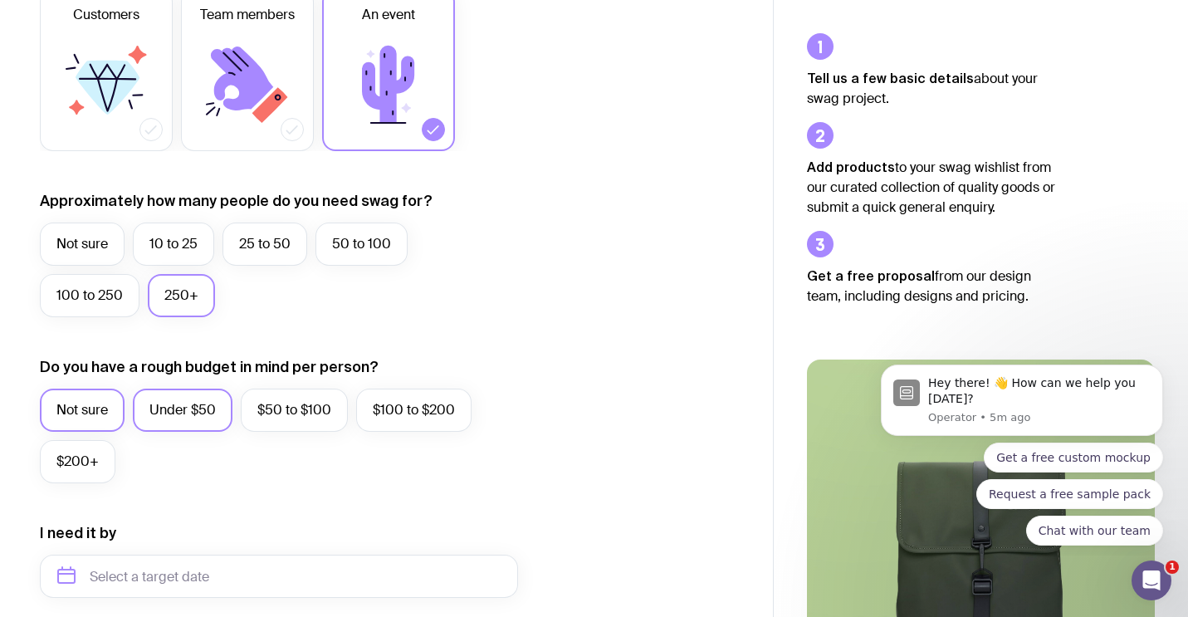
click at [154, 405] on label "Under $50" at bounding box center [183, 410] width 100 height 43
click at [0, 0] on input "Under $50" at bounding box center [0, 0] width 0 height 0
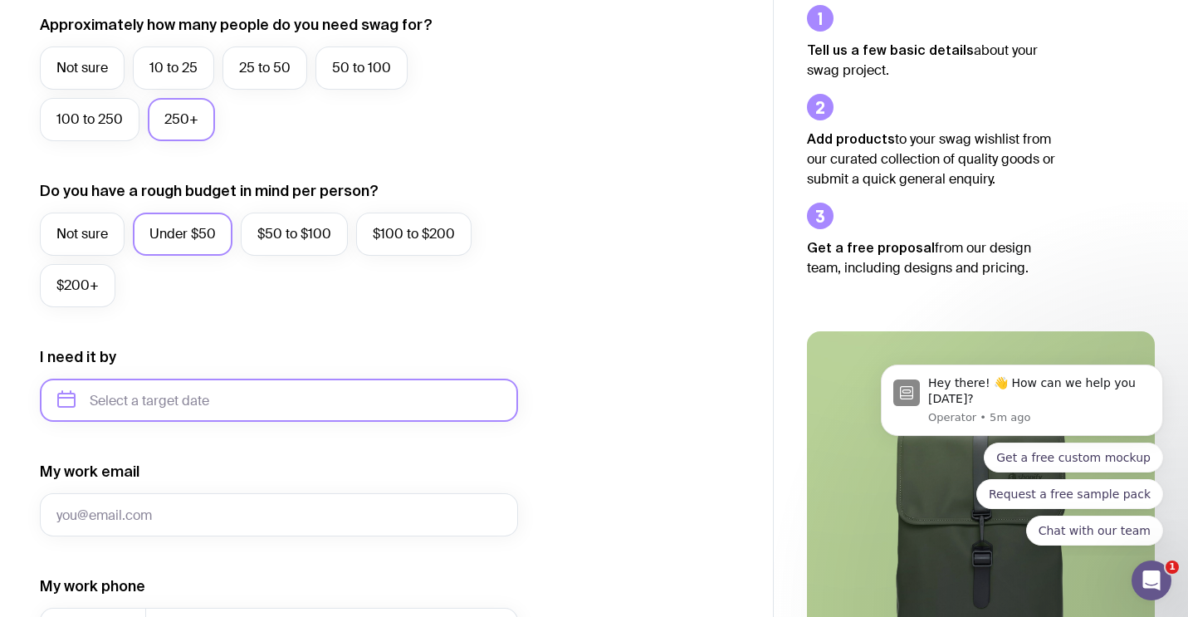
click at [257, 413] on input "text" at bounding box center [279, 400] width 478 height 43
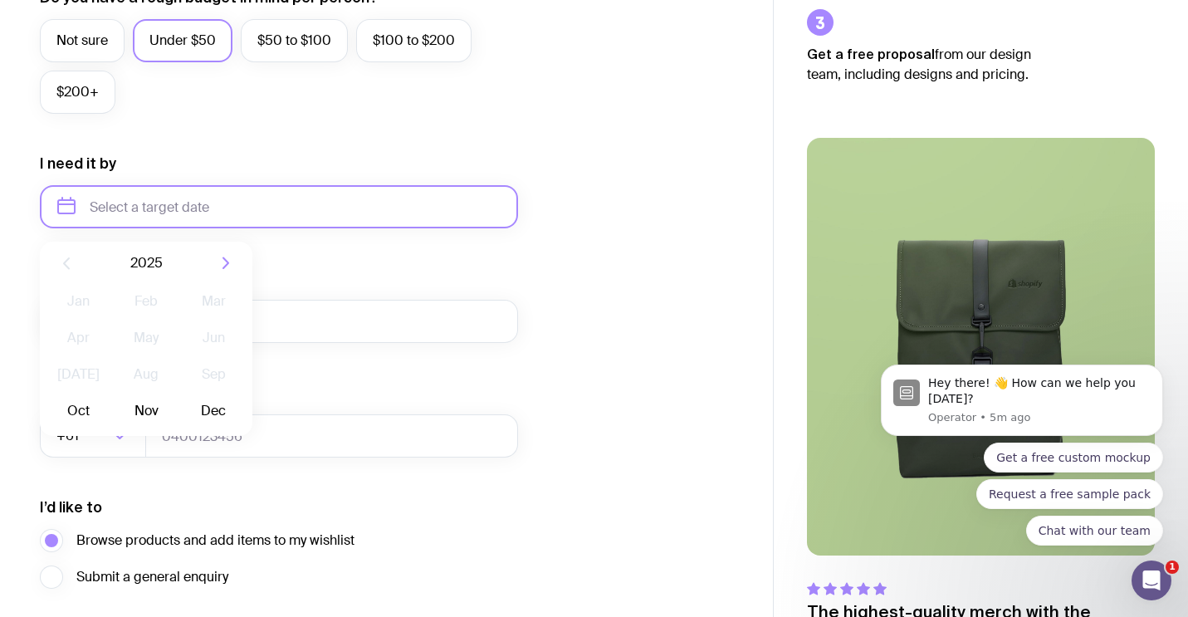
scroll to position [669, 0]
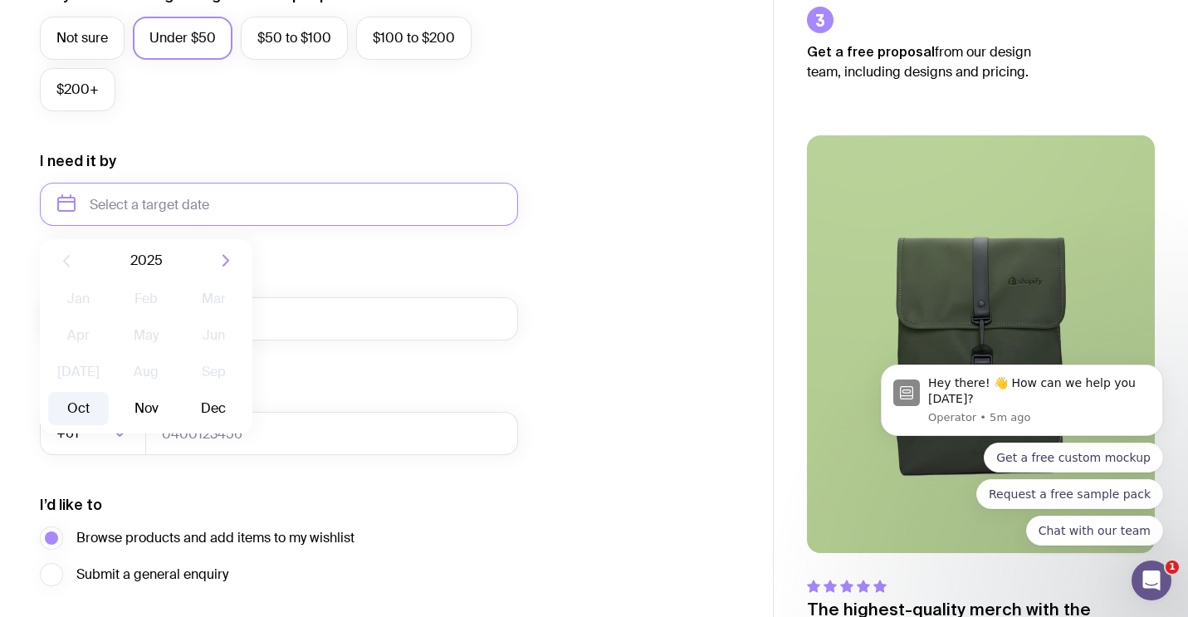
click at [78, 411] on button "Oct" at bounding box center [78, 408] width 61 height 33
type input "October 2025"
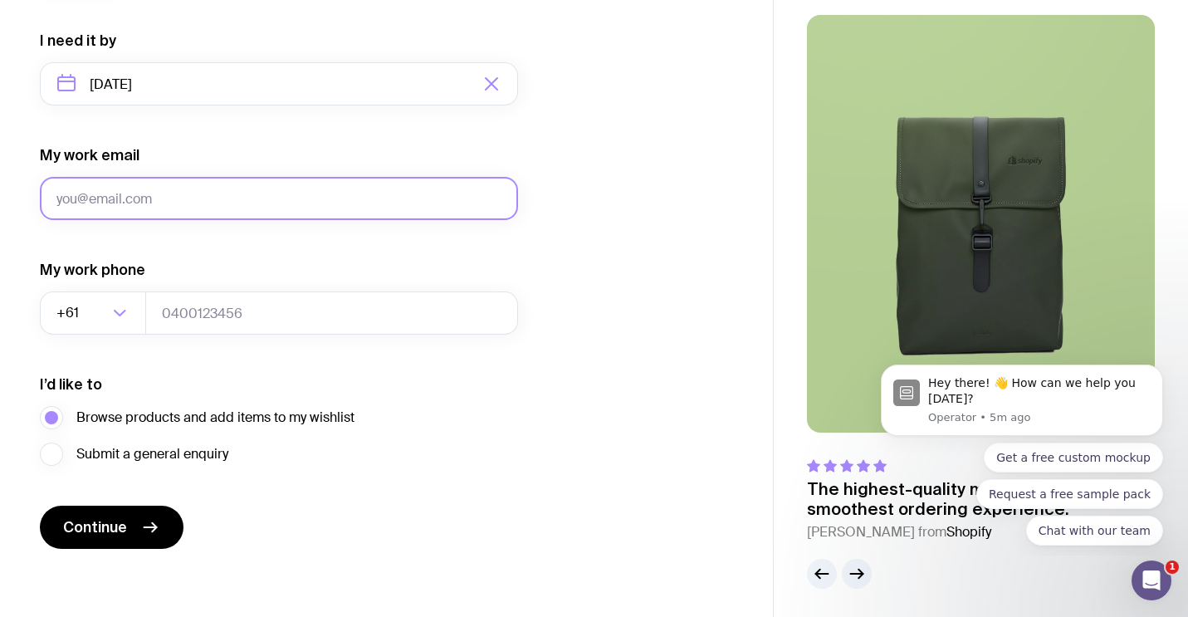
scroll to position [795, 0]
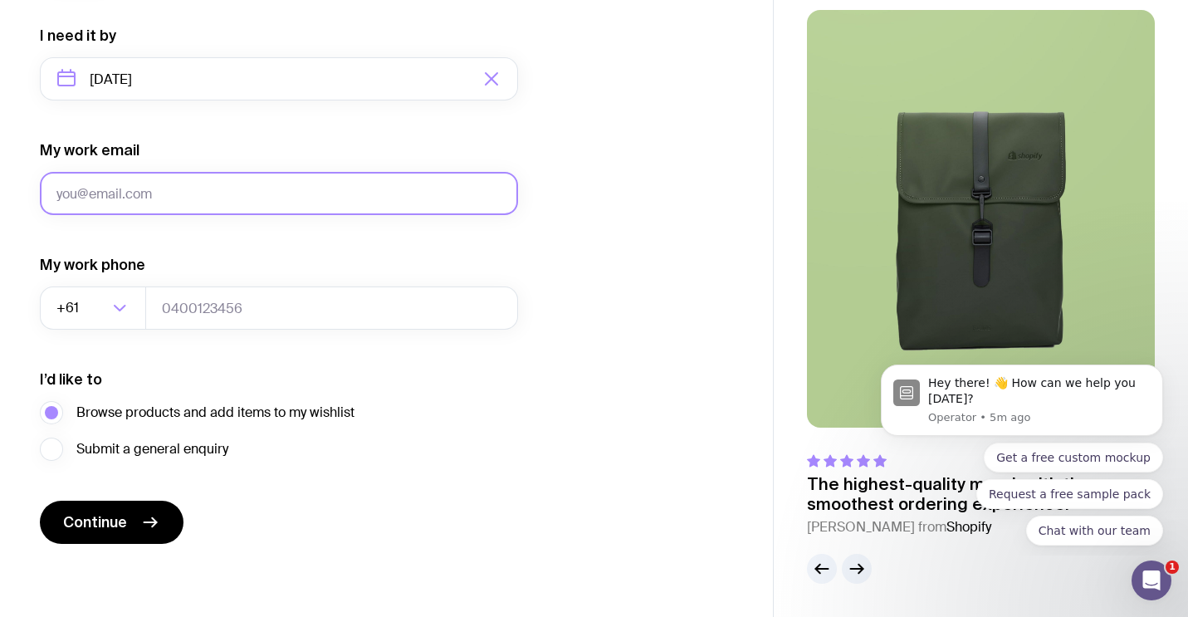
click at [275, 188] on input "My work email" at bounding box center [279, 193] width 478 height 43
type input "franciscas@pm-partners.com.au"
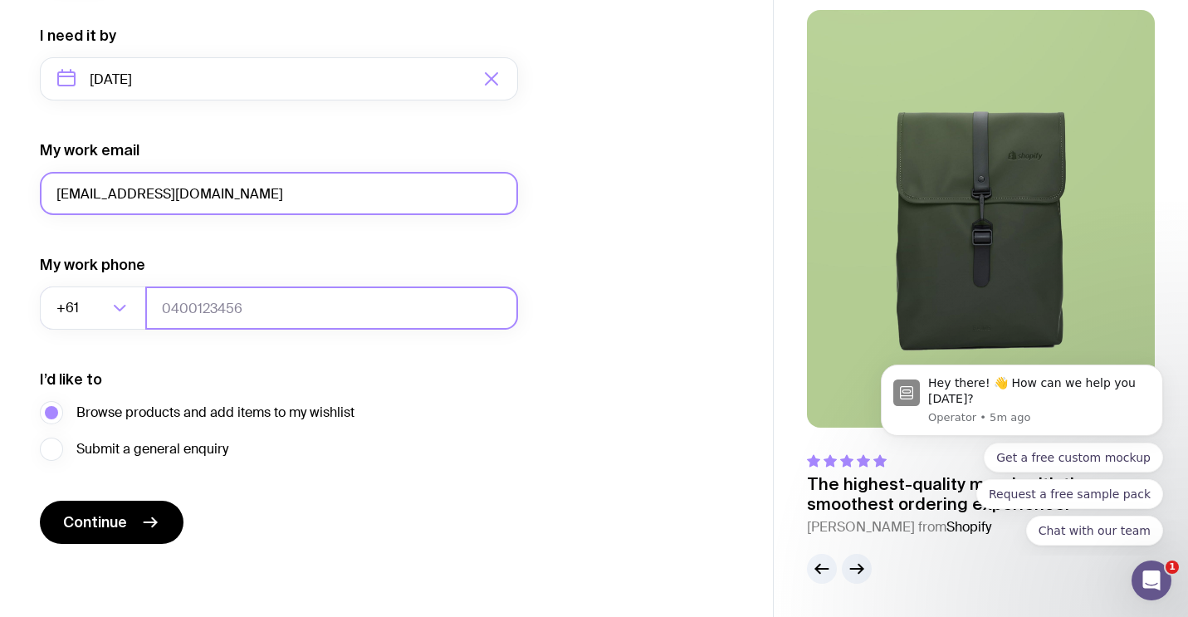
type input "0424620560"
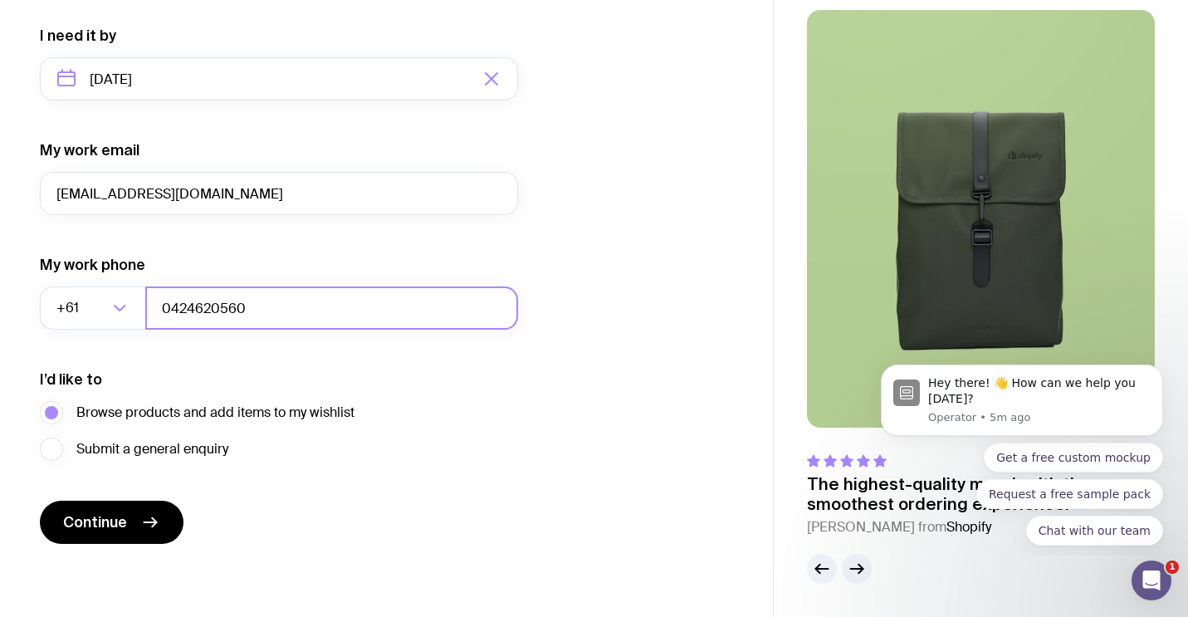
click at [236, 311] on input "0424620560" at bounding box center [331, 307] width 373 height 43
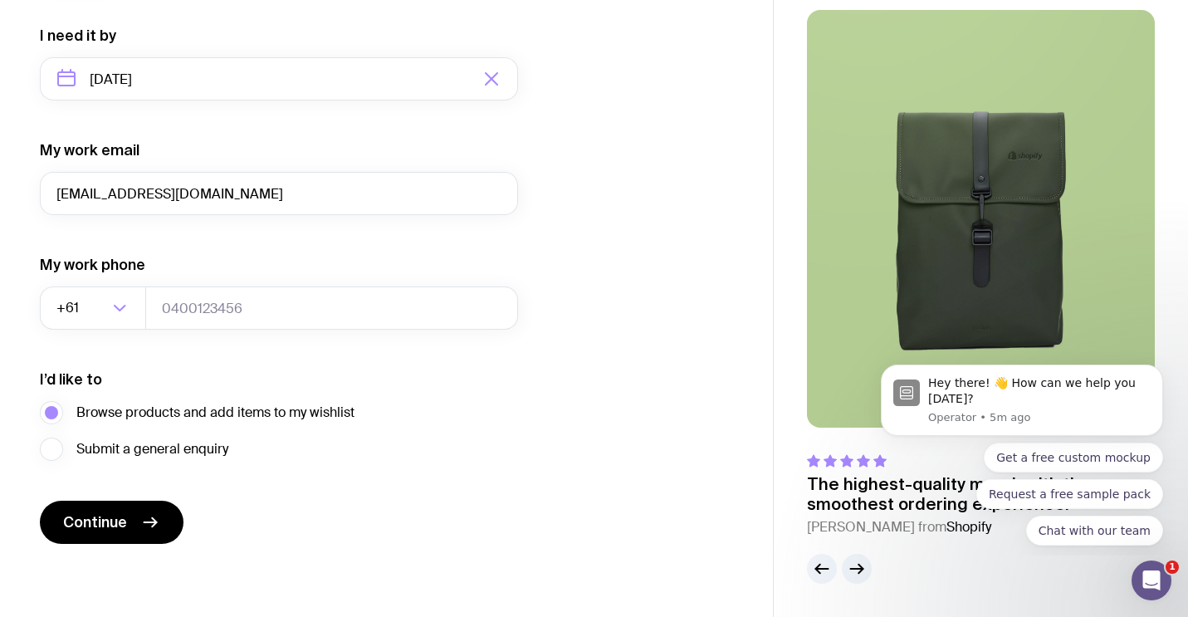
drag, startPoint x: 528, startPoint y: 389, endPoint x: 374, endPoint y: 438, distance: 162.0
click at [526, 389] on div "I want swag for Customers Team members An event Approximately how many people d…" at bounding box center [386, 2] width 693 height 1084
click at [50, 520] on button "Continue" at bounding box center [112, 522] width 144 height 43
click at [367, 321] on input "tel" at bounding box center [331, 307] width 373 height 43
type input "0424620560"
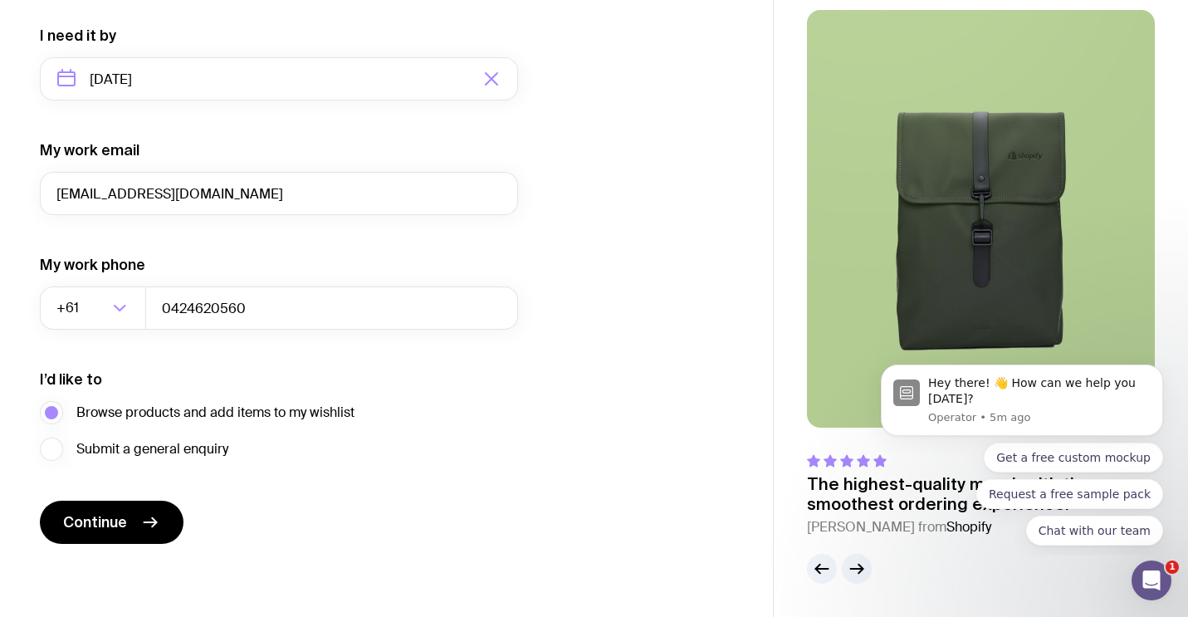
drag, startPoint x: 430, startPoint y: 481, endPoint x: 208, endPoint y: 516, distance: 224.5
click at [423, 482] on form "I want swag for Customers Team members An event Approximately how many people d…" at bounding box center [279, 2] width 478 height 1084
drag, startPoint x: 132, startPoint y: 531, endPoint x: 256, endPoint y: 458, distance: 143.2
click at [132, 531] on button "Continue" at bounding box center [112, 522] width 144 height 43
